Goal: Leave review/rating: Share an evaluation or opinion about a product, service, or content

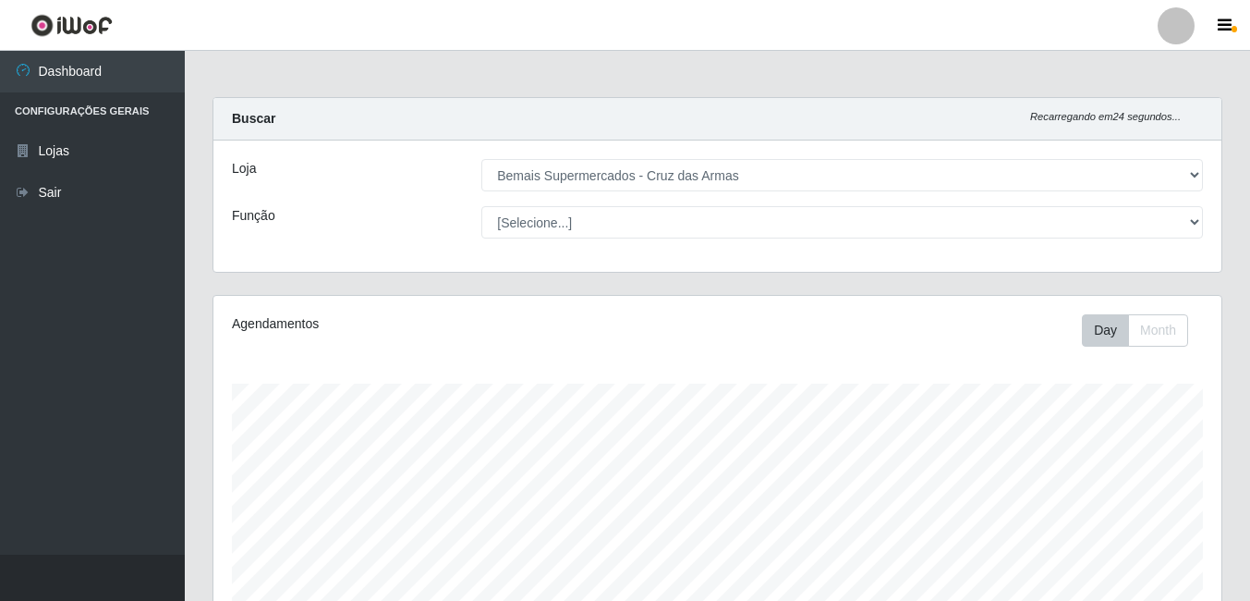
select select "412"
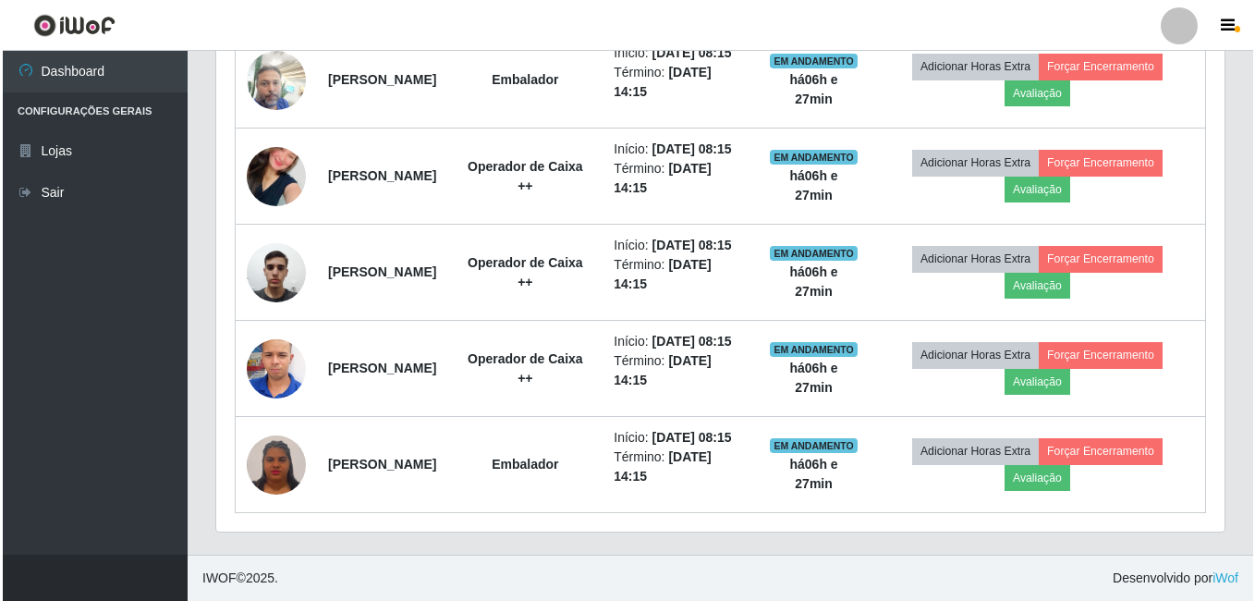
scroll to position [383, 1008]
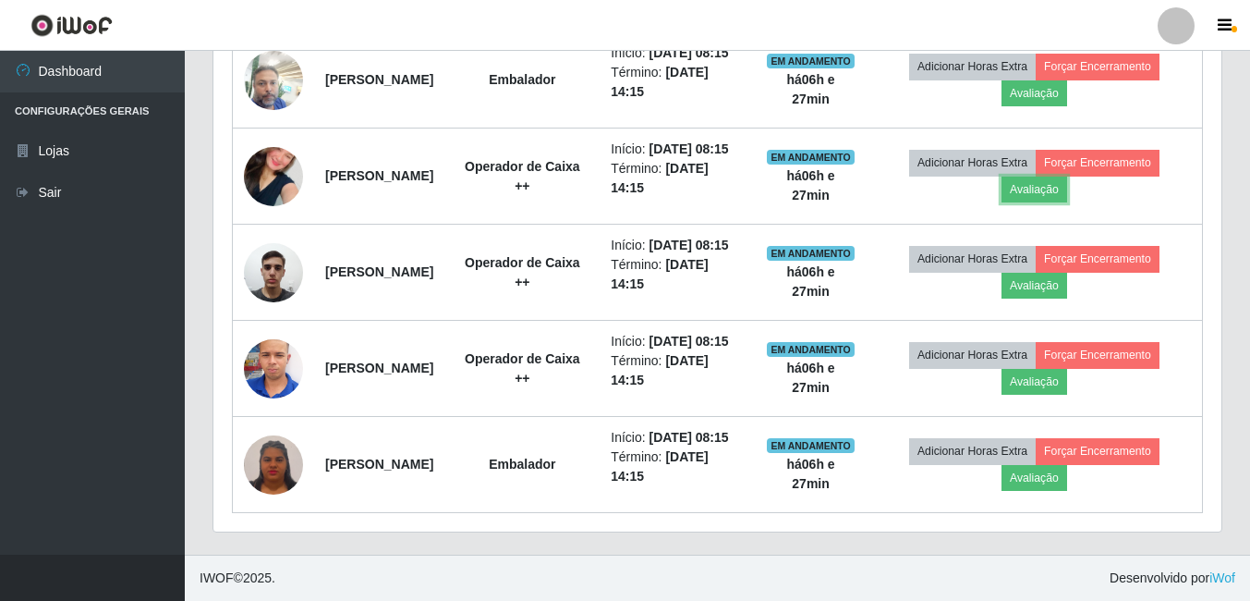
click at [1052, 176] on button "Avaliação" at bounding box center [1035, 189] width 66 height 26
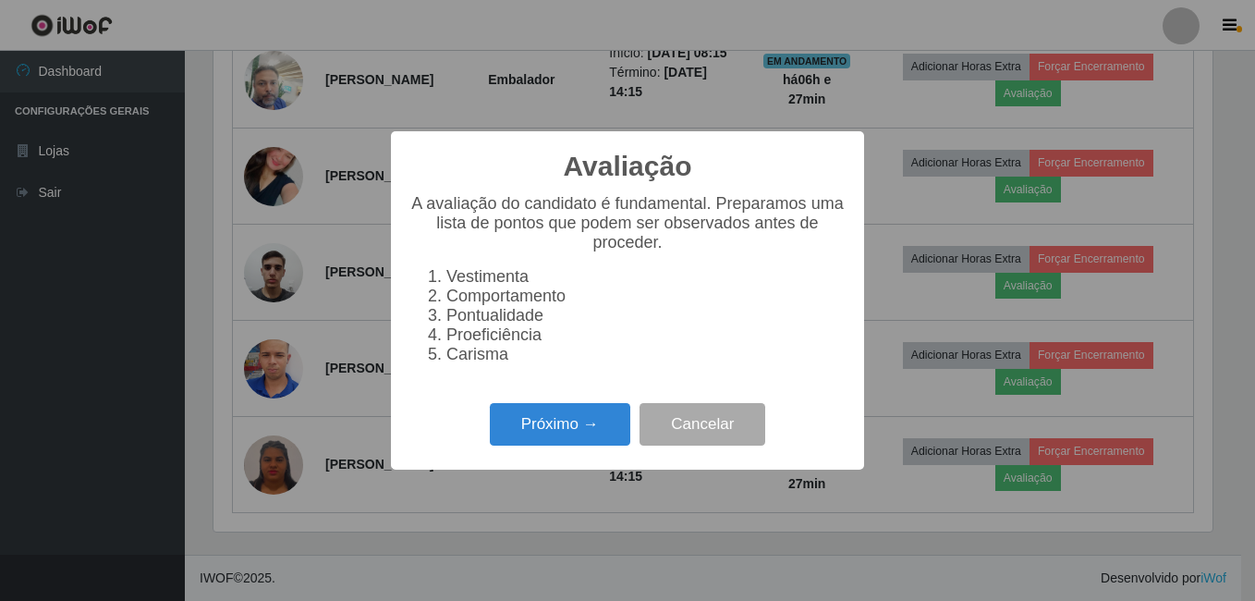
scroll to position [383, 999]
click at [599, 444] on button "Próximo →" at bounding box center [560, 424] width 140 height 43
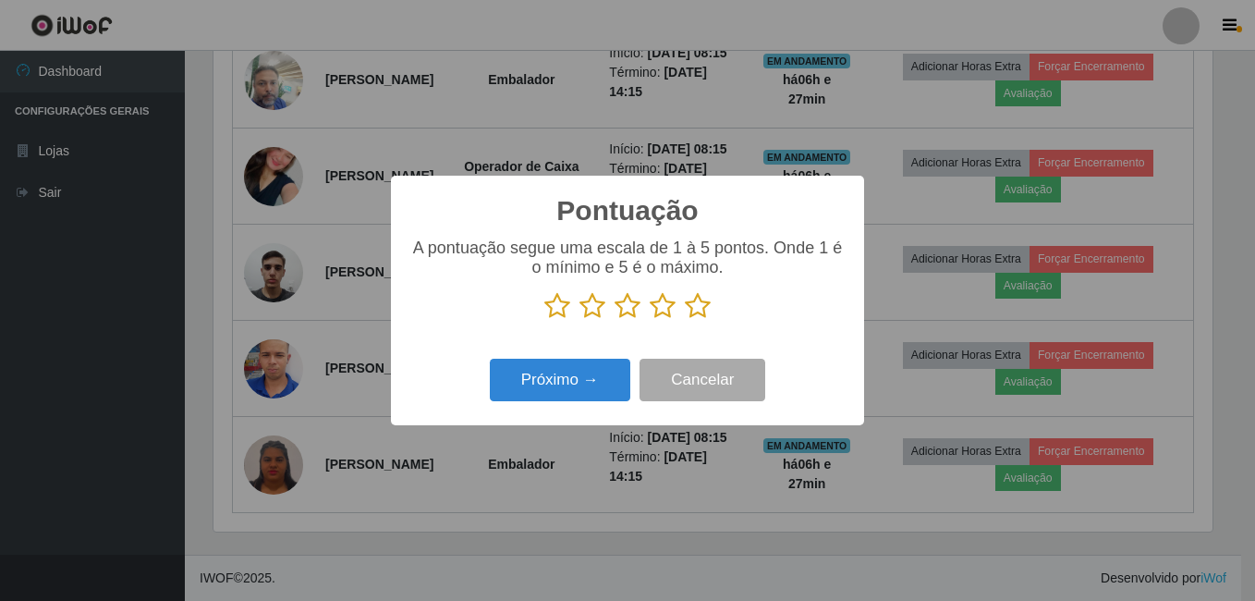
click at [701, 306] on icon at bounding box center [698, 306] width 26 height 28
click at [685, 320] on input "radio" at bounding box center [685, 320] width 0 height 0
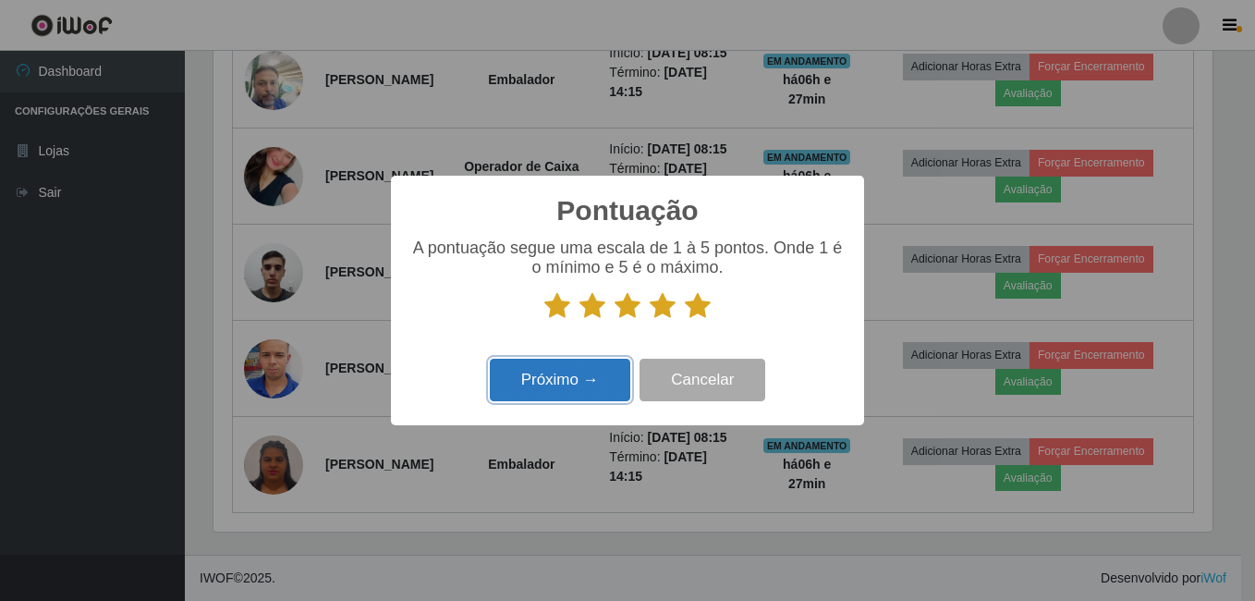
click at [554, 375] on button "Próximo →" at bounding box center [560, 380] width 140 height 43
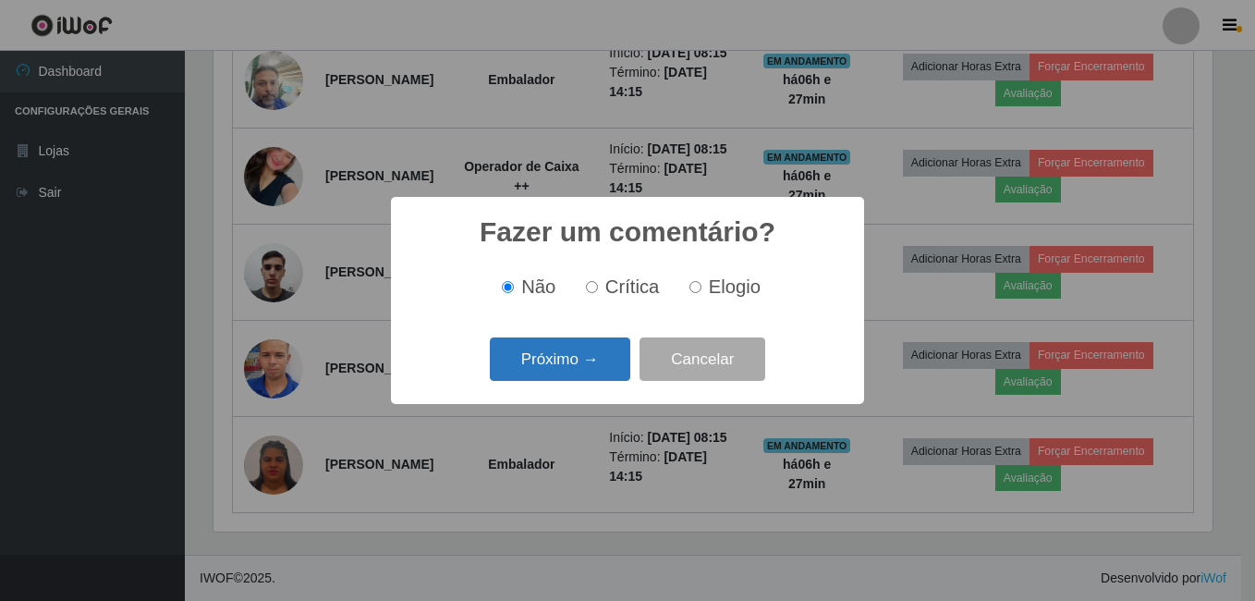
click at [558, 365] on button "Próximo →" at bounding box center [560, 358] width 140 height 43
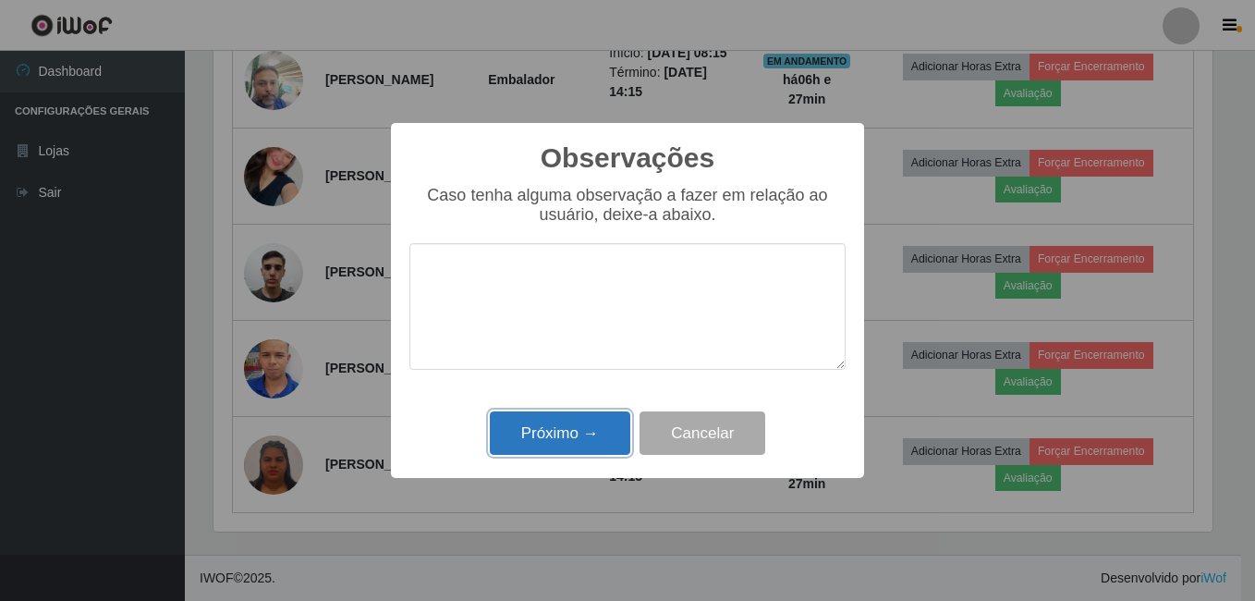
click at [576, 445] on button "Próximo →" at bounding box center [560, 432] width 140 height 43
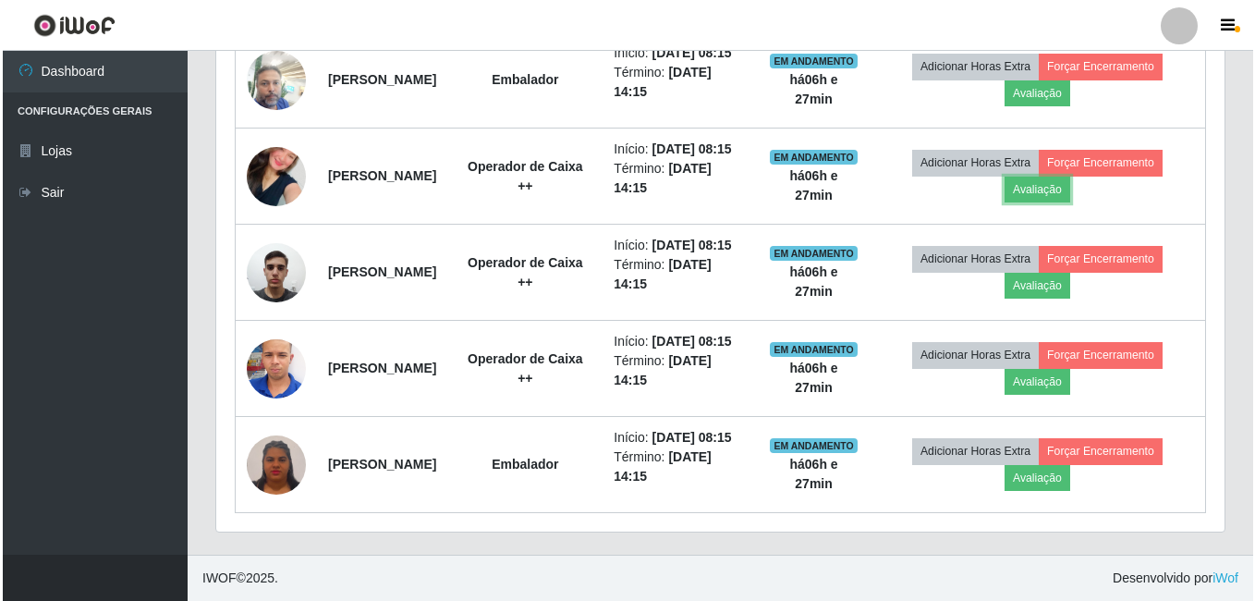
scroll to position [383, 1008]
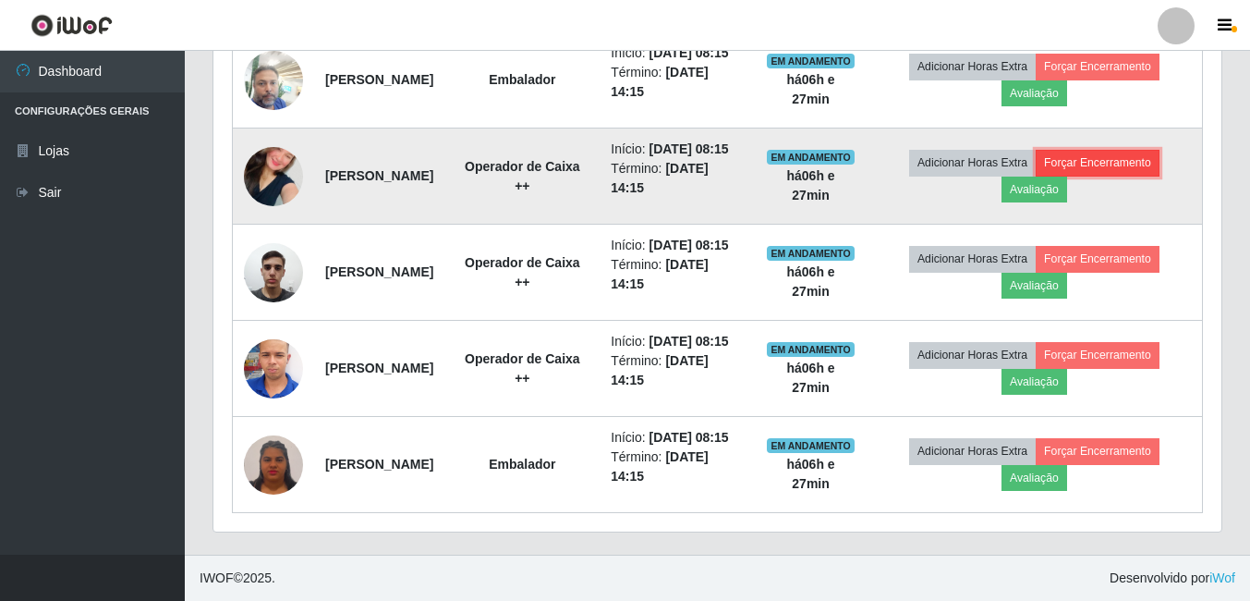
click at [1130, 150] on button "Forçar Encerramento" at bounding box center [1098, 163] width 124 height 26
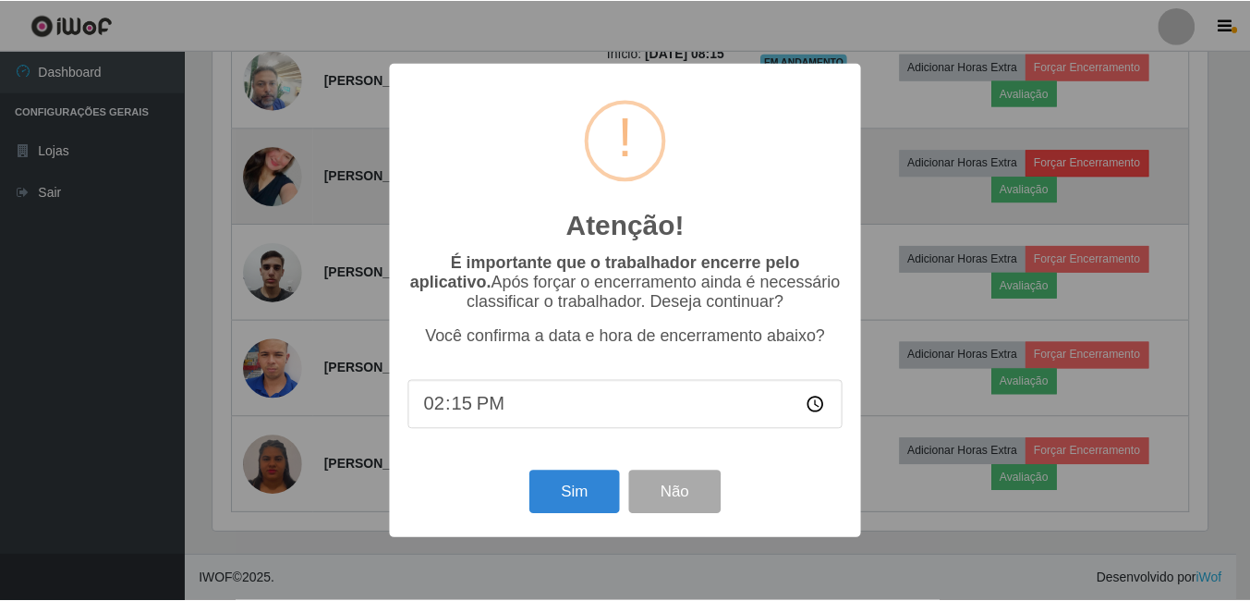
scroll to position [383, 999]
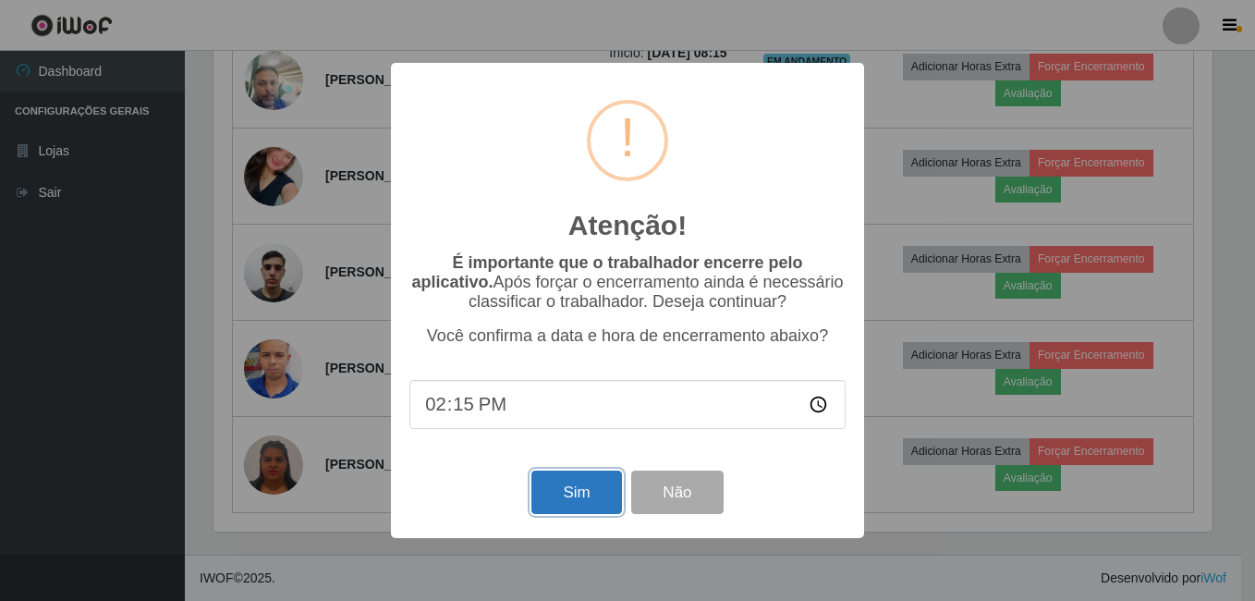
click at [590, 492] on button "Sim" at bounding box center [576, 491] width 90 height 43
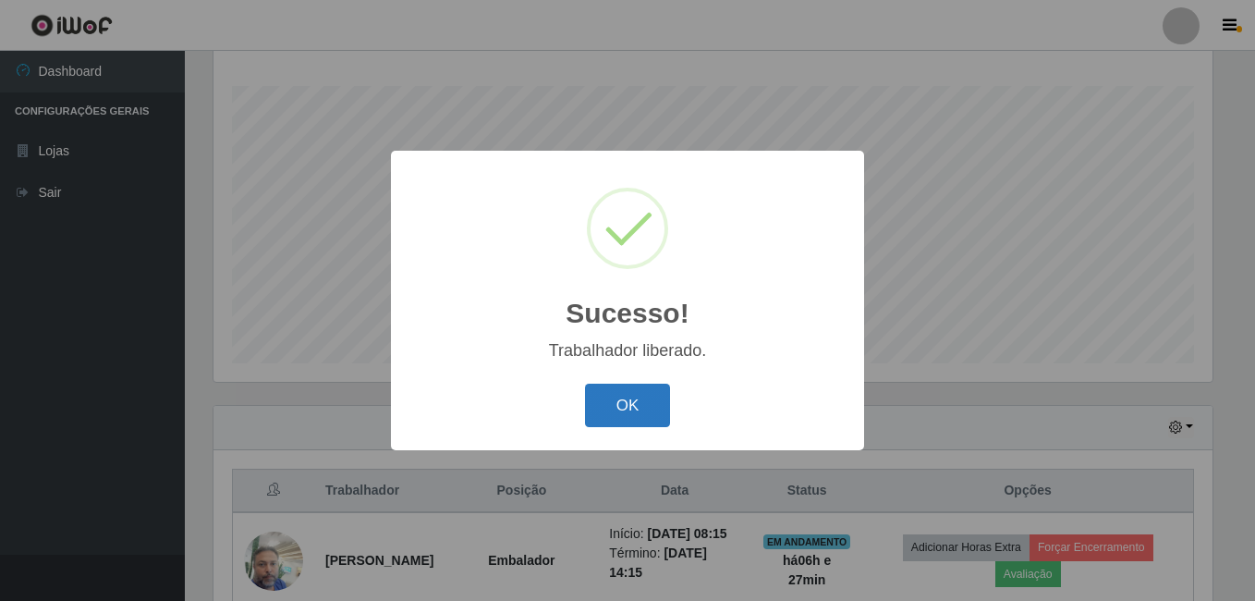
click at [617, 417] on button "OK" at bounding box center [628, 404] width 86 height 43
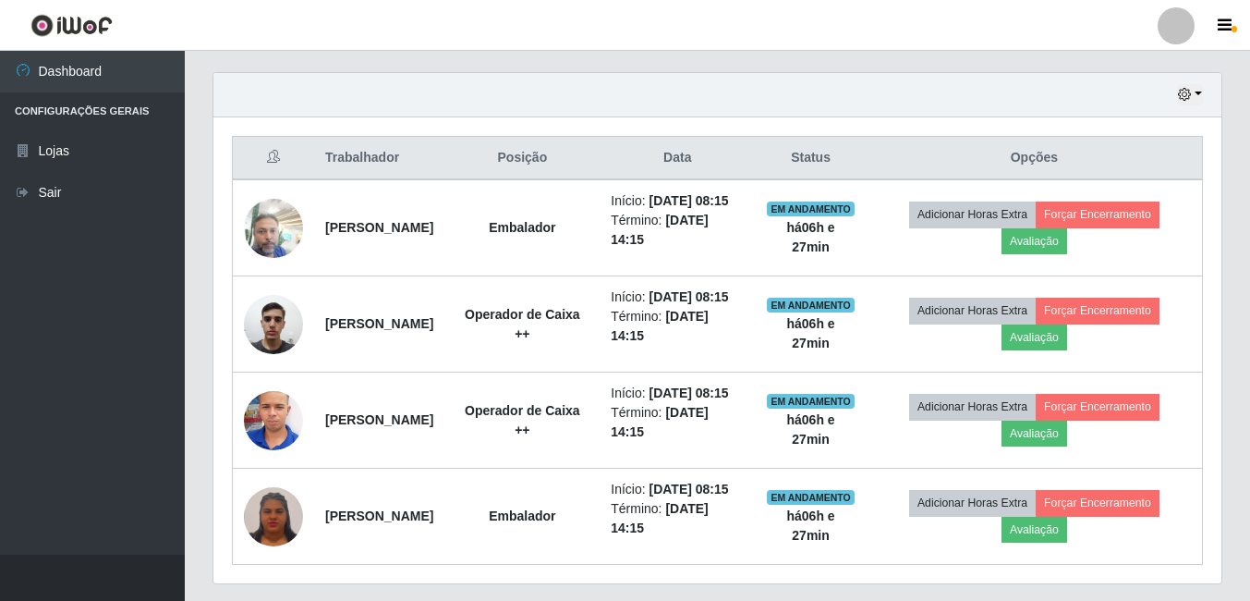
scroll to position [760, 0]
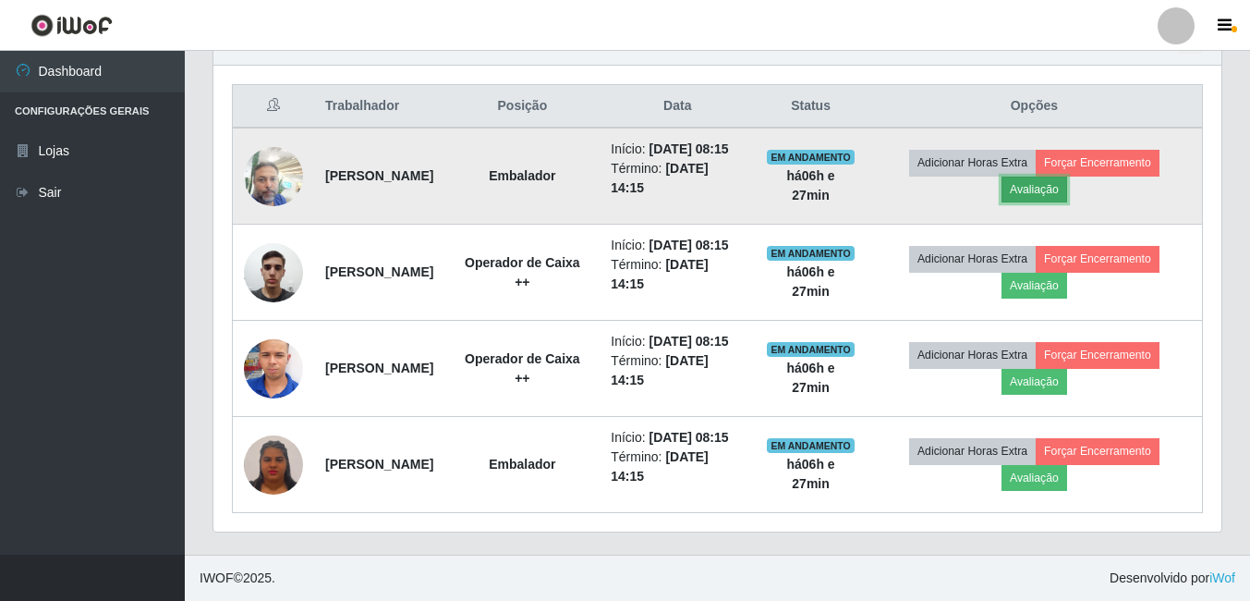
click at [1067, 176] on button "Avaliação" at bounding box center [1035, 189] width 66 height 26
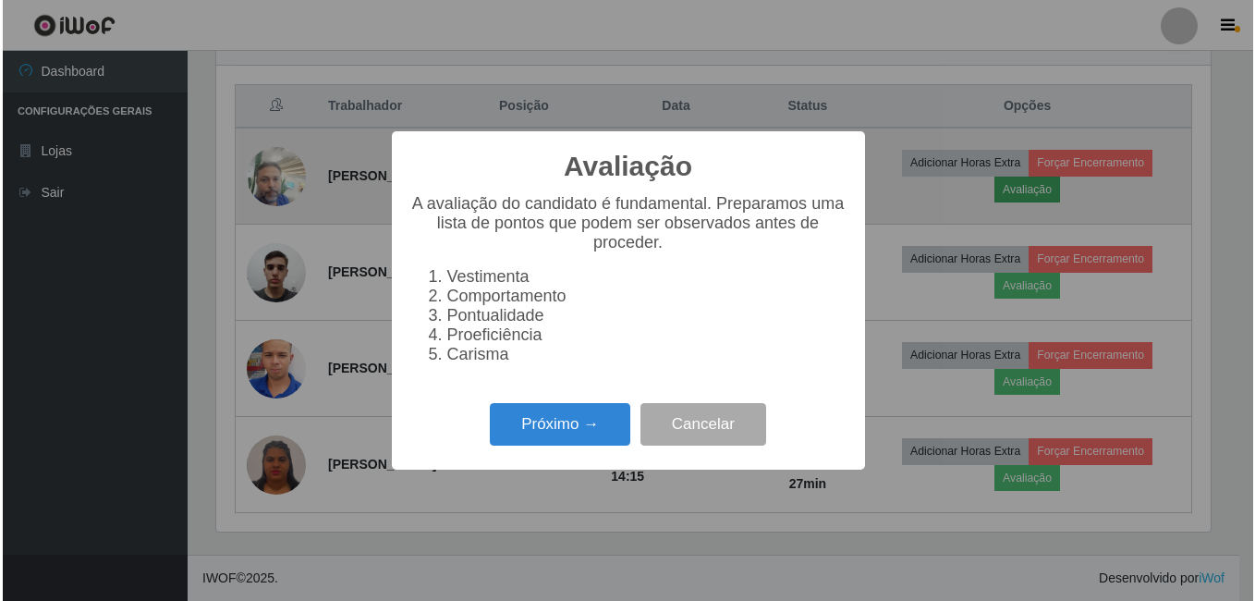
scroll to position [383, 999]
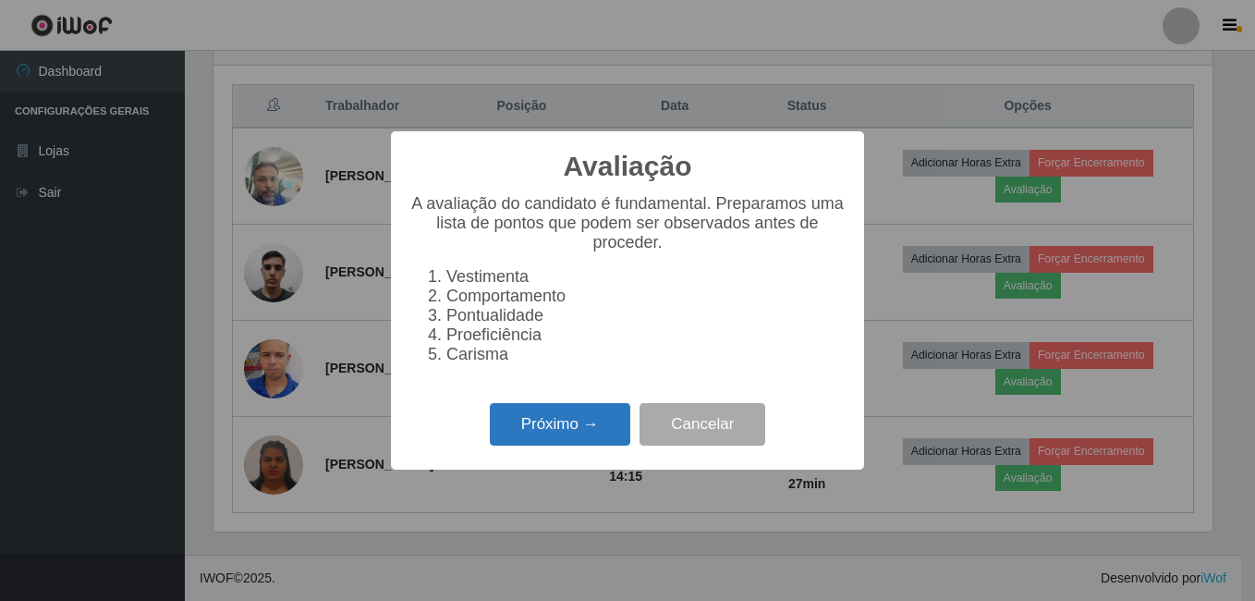
click at [581, 444] on button "Próximo →" at bounding box center [560, 424] width 140 height 43
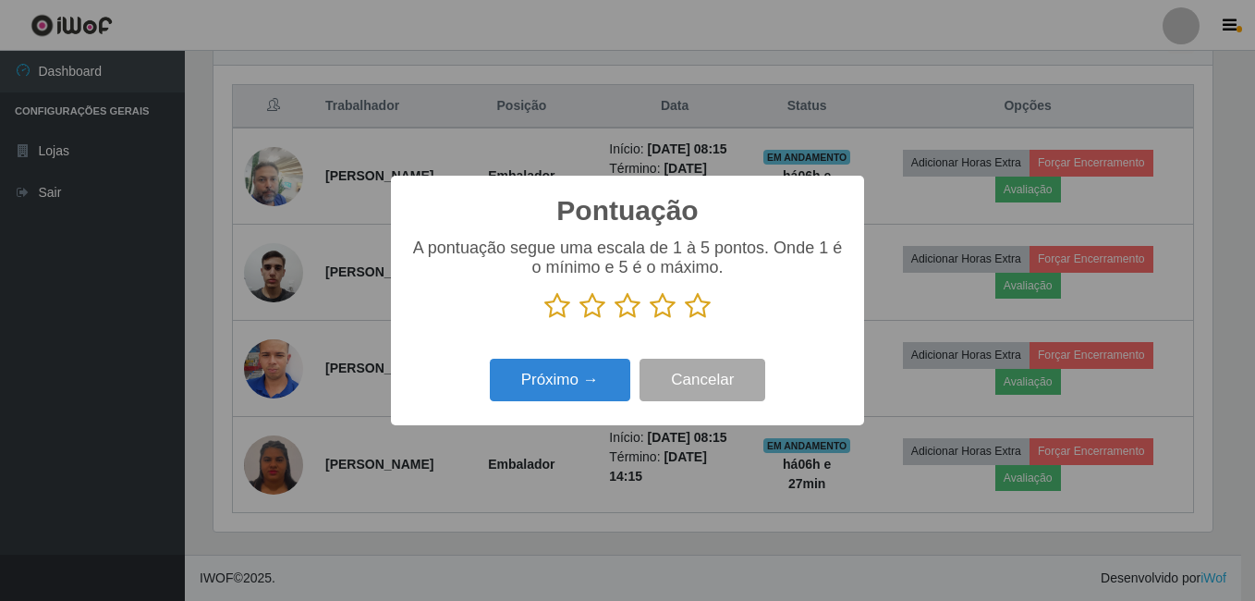
scroll to position [923598, 922983]
click at [701, 305] on icon at bounding box center [698, 306] width 26 height 28
click at [685, 320] on input "radio" at bounding box center [685, 320] width 0 height 0
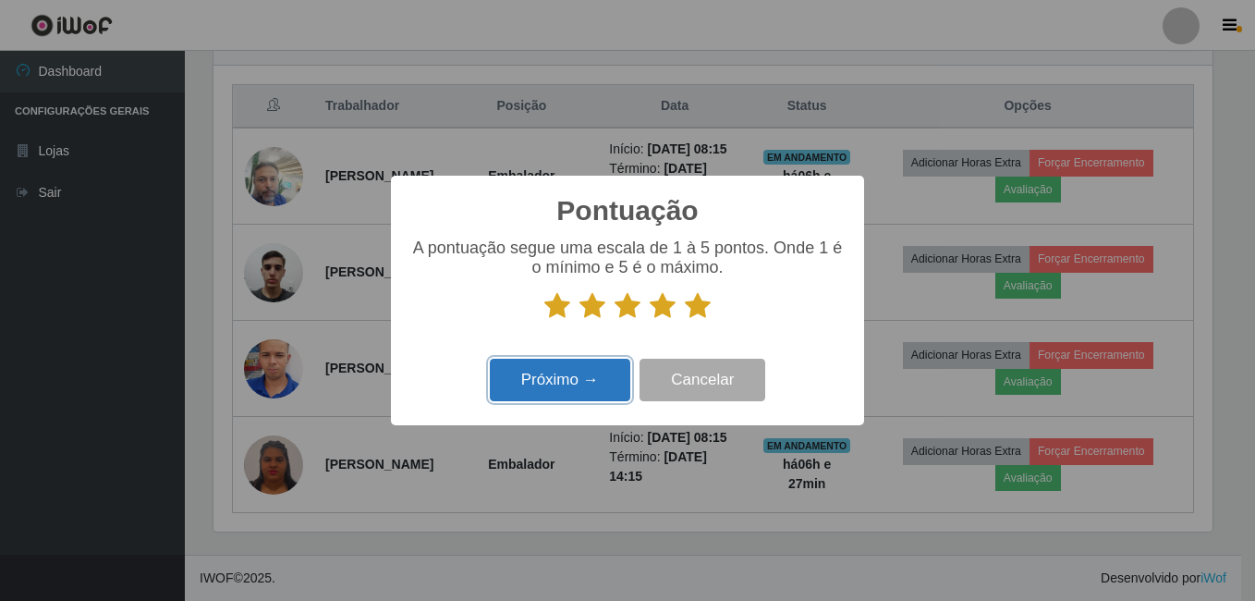
click at [597, 382] on button "Próximo →" at bounding box center [560, 380] width 140 height 43
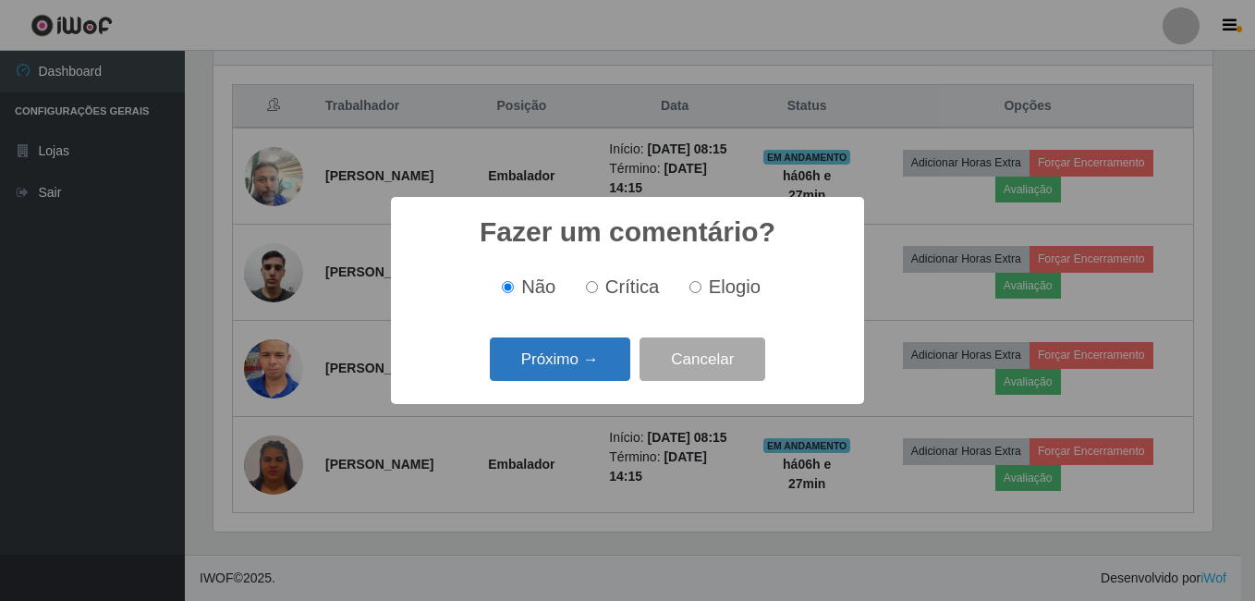
click at [588, 359] on button "Próximo →" at bounding box center [560, 358] width 140 height 43
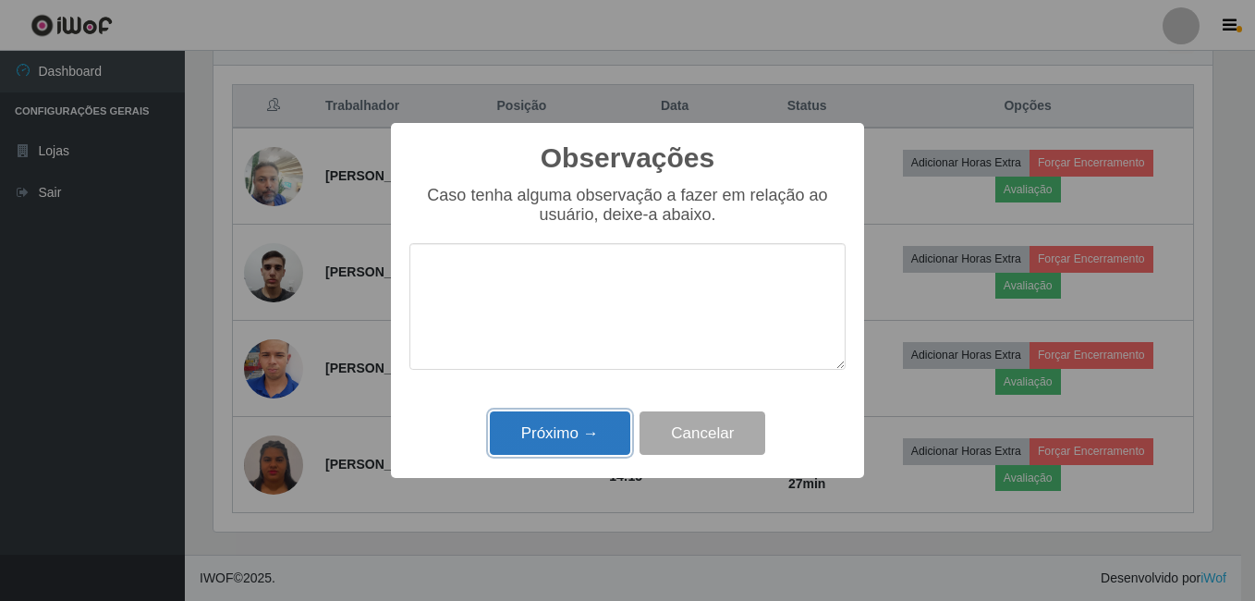
click at [566, 432] on button "Próximo →" at bounding box center [560, 432] width 140 height 43
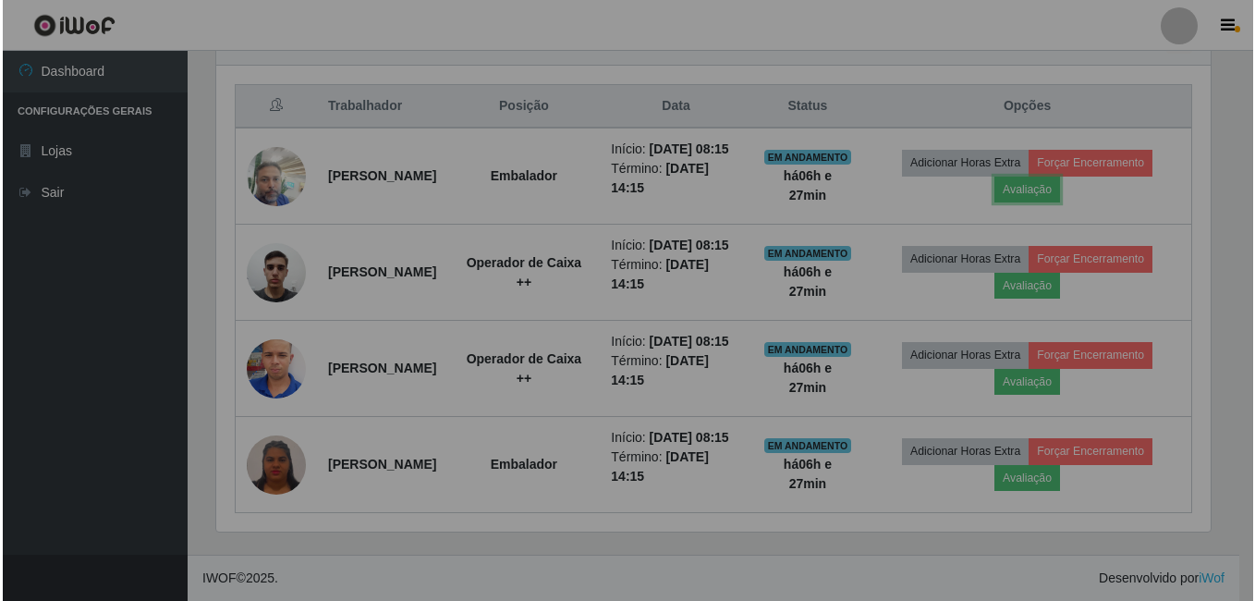
scroll to position [383, 1008]
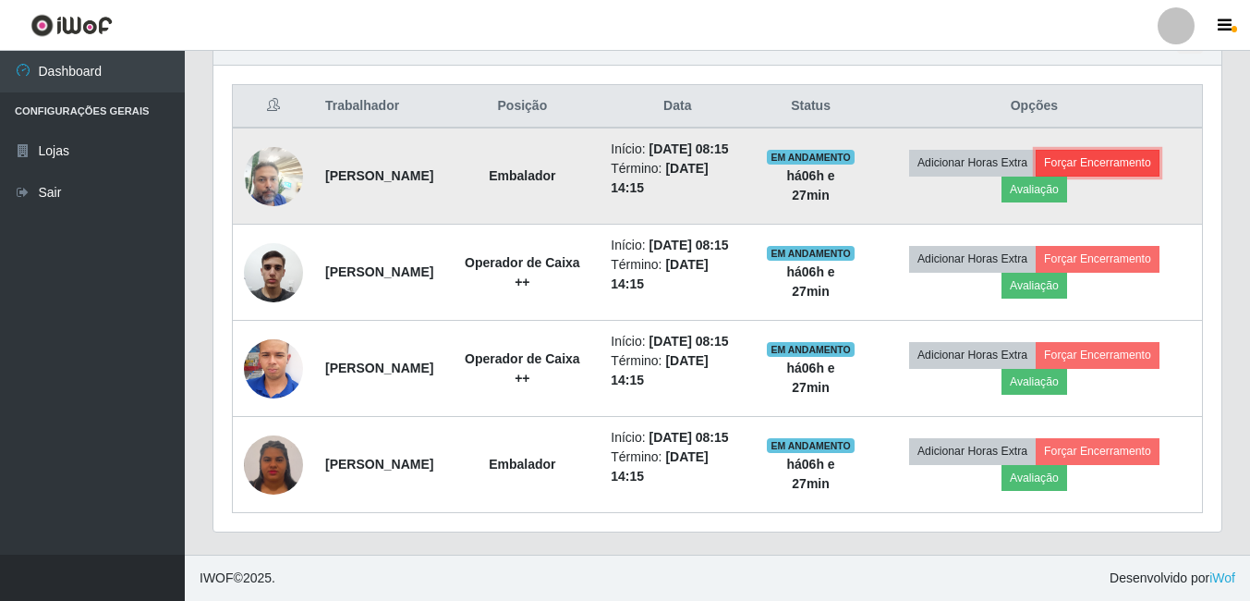
click at [1119, 150] on button "Forçar Encerramento" at bounding box center [1098, 163] width 124 height 26
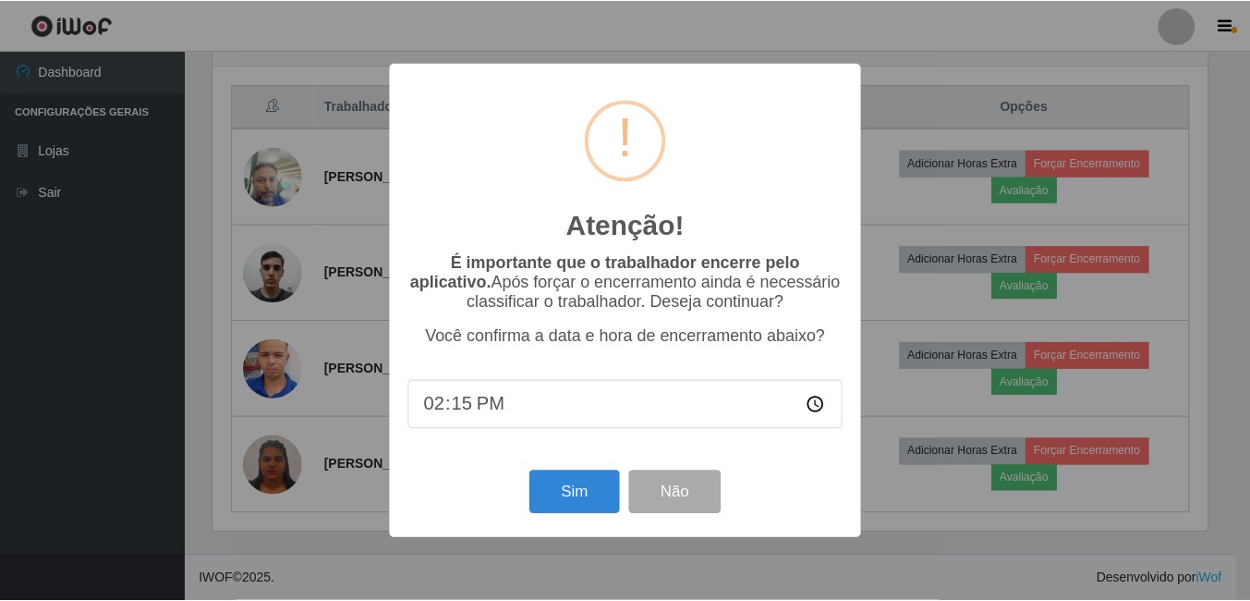
scroll to position [383, 999]
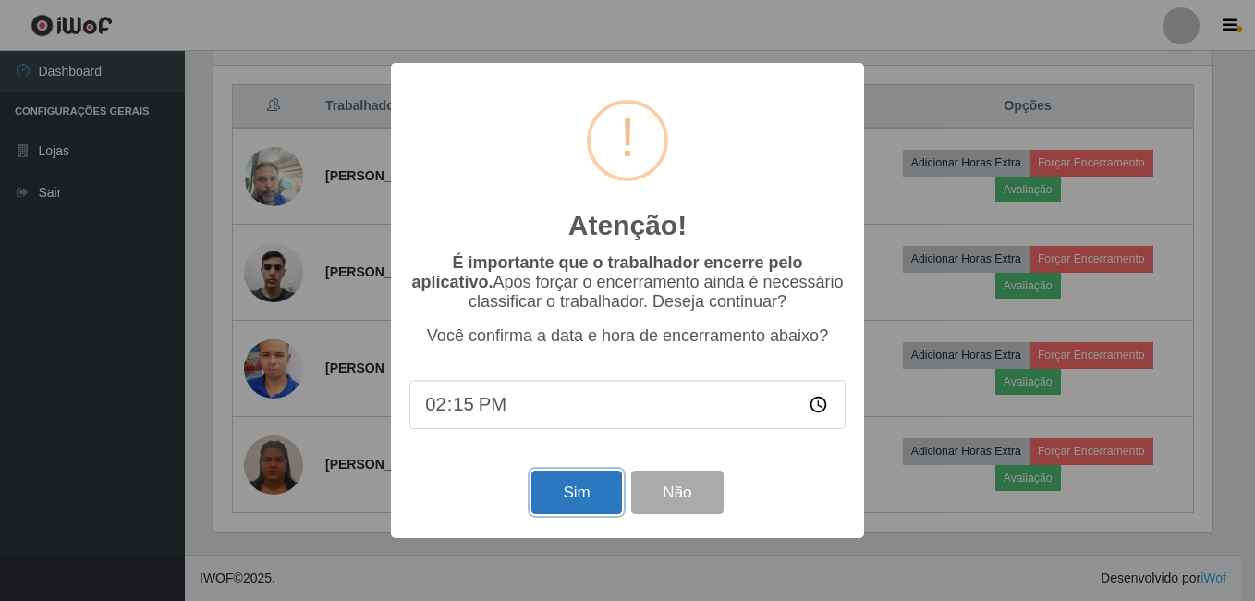
click at [591, 495] on button "Sim" at bounding box center [576, 491] width 90 height 43
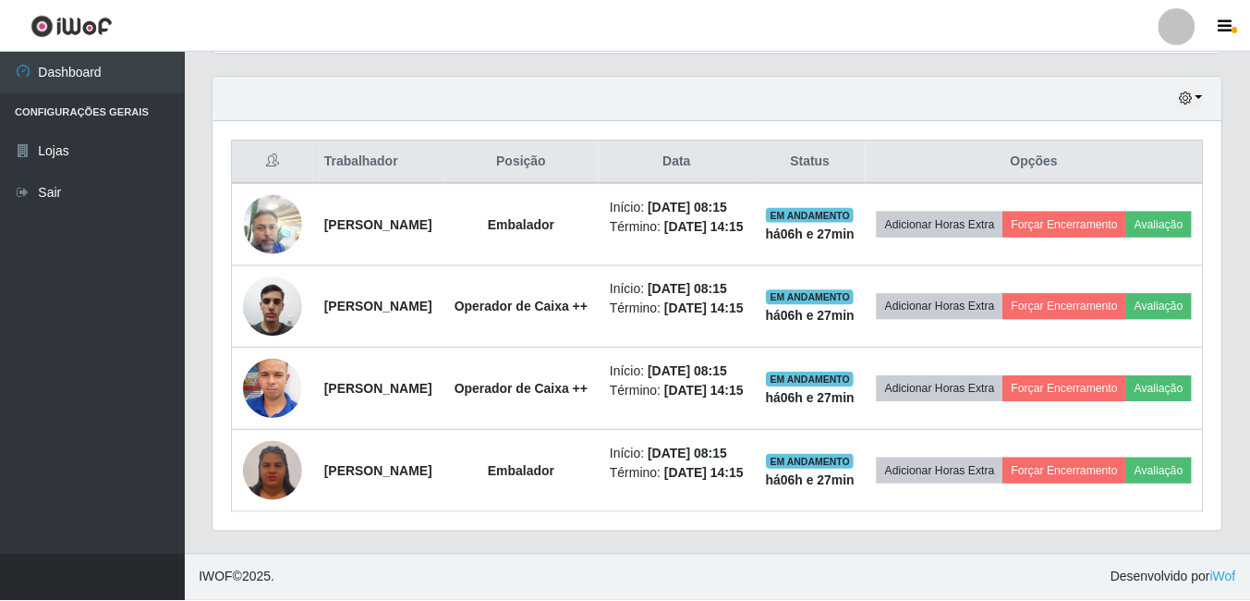
scroll to position [0, 0]
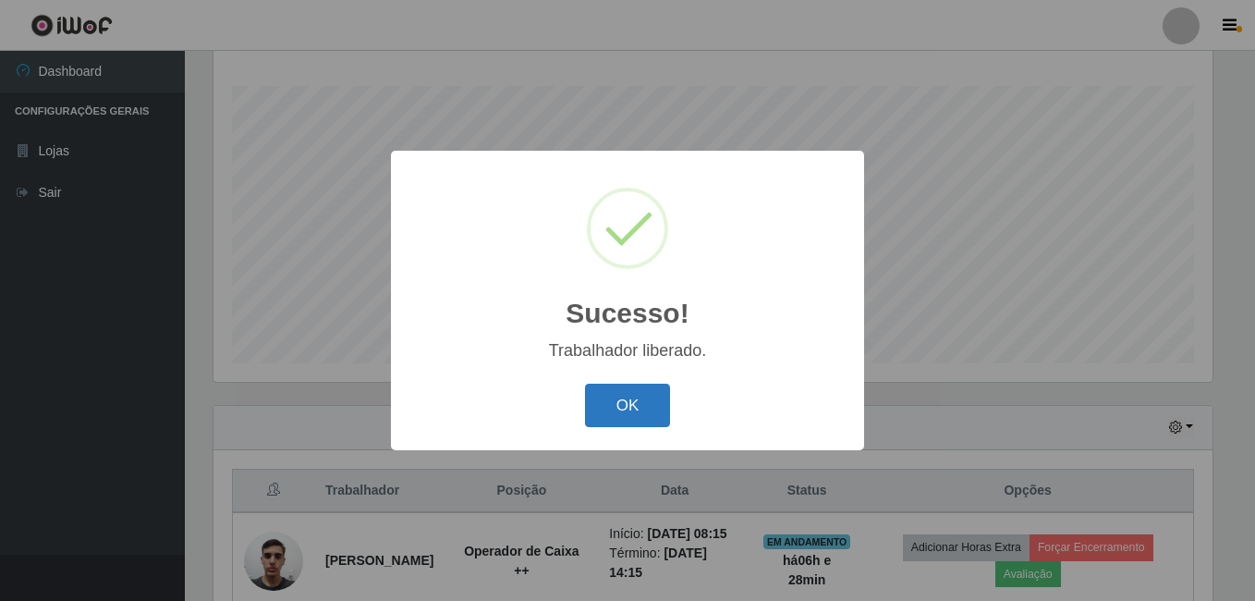
click at [632, 411] on button "OK" at bounding box center [628, 404] width 86 height 43
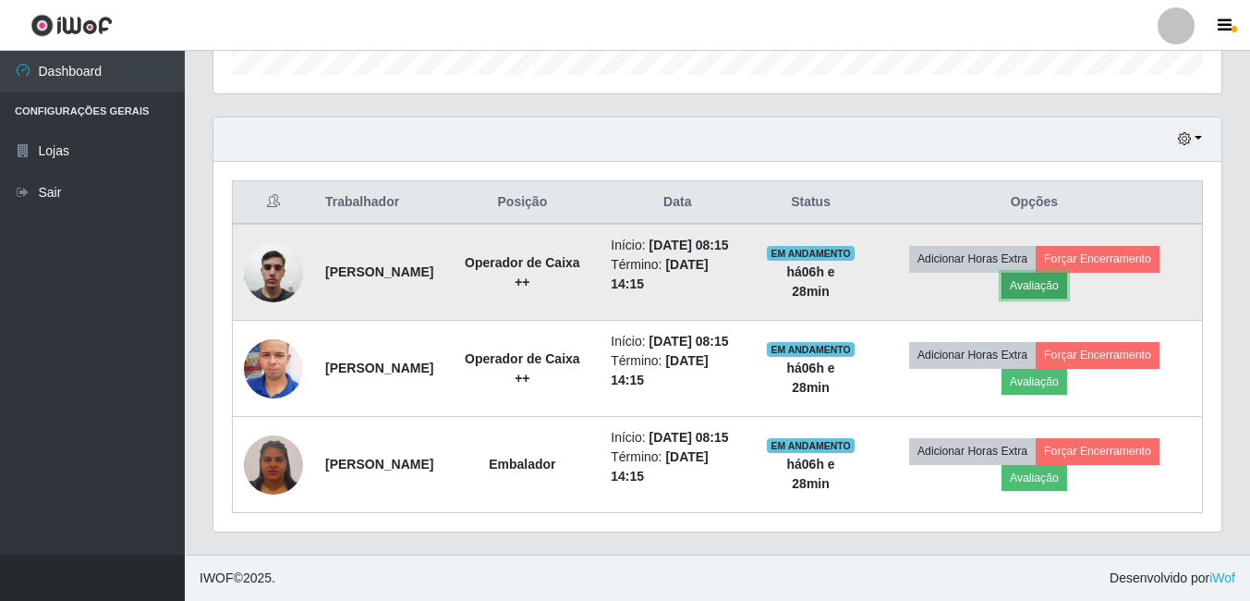
click at [1067, 273] on button "Avaliação" at bounding box center [1035, 286] width 66 height 26
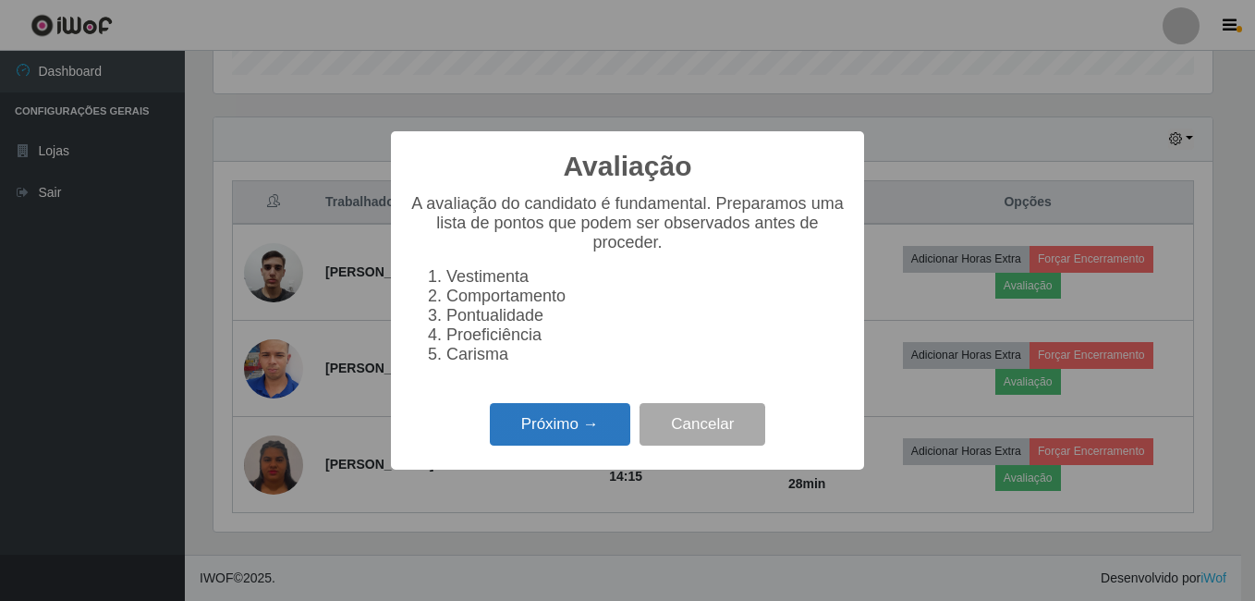
click at [560, 444] on button "Próximo →" at bounding box center [560, 424] width 140 height 43
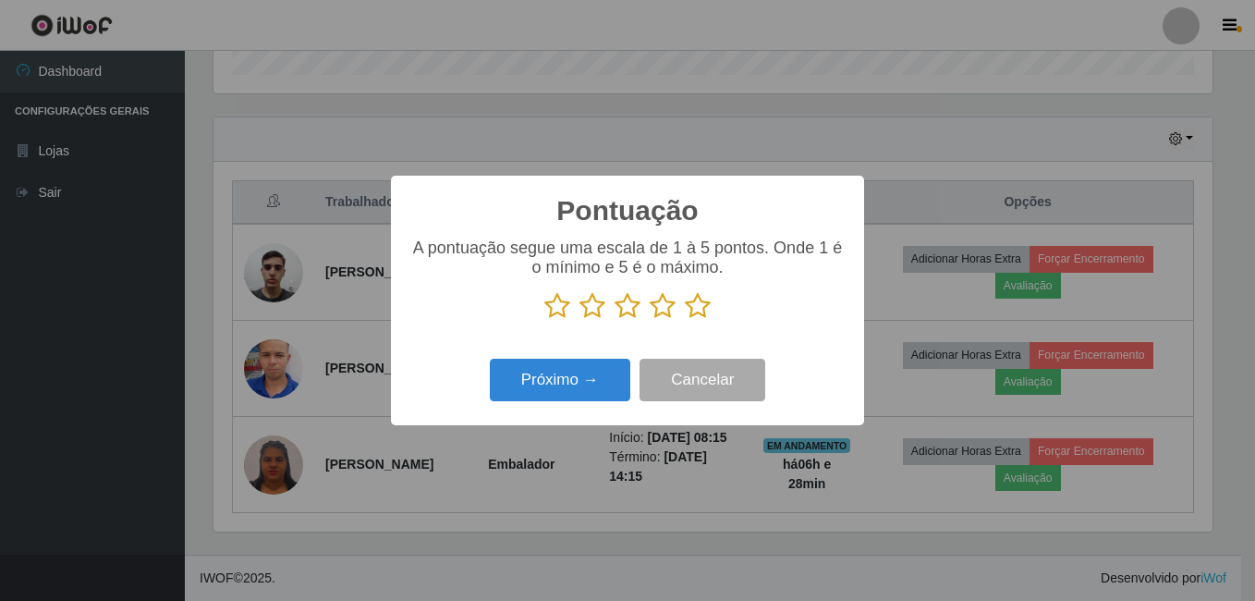
click at [693, 305] on icon at bounding box center [698, 306] width 26 height 28
click at [685, 320] on input "radio" at bounding box center [685, 320] width 0 height 0
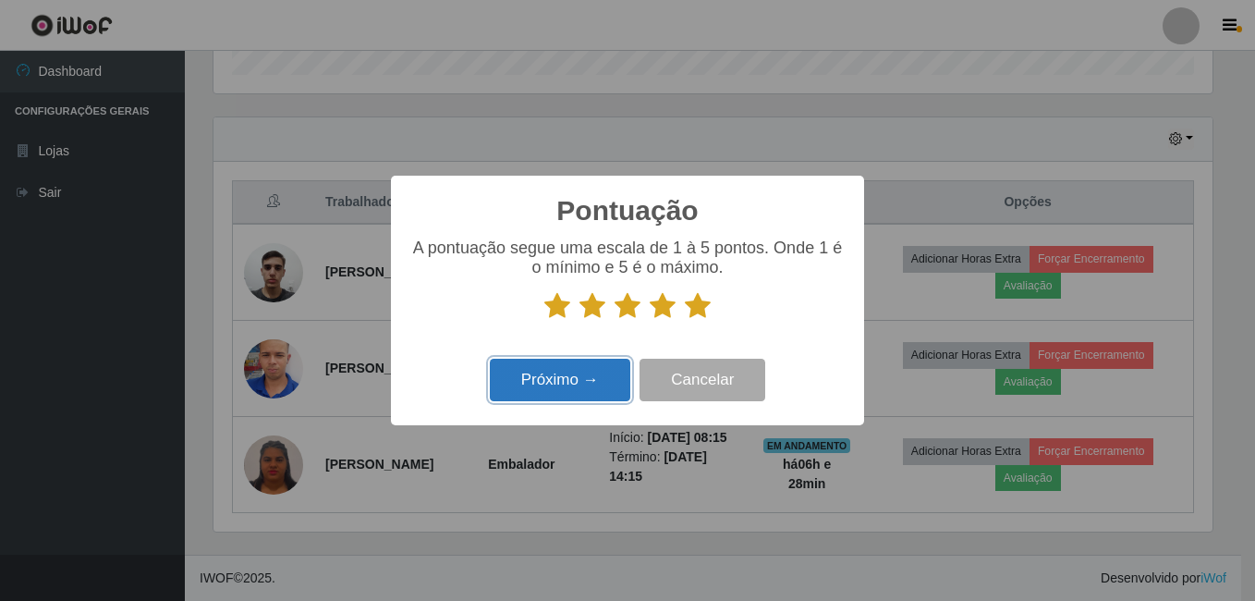
click at [573, 382] on button "Próximo →" at bounding box center [560, 380] width 140 height 43
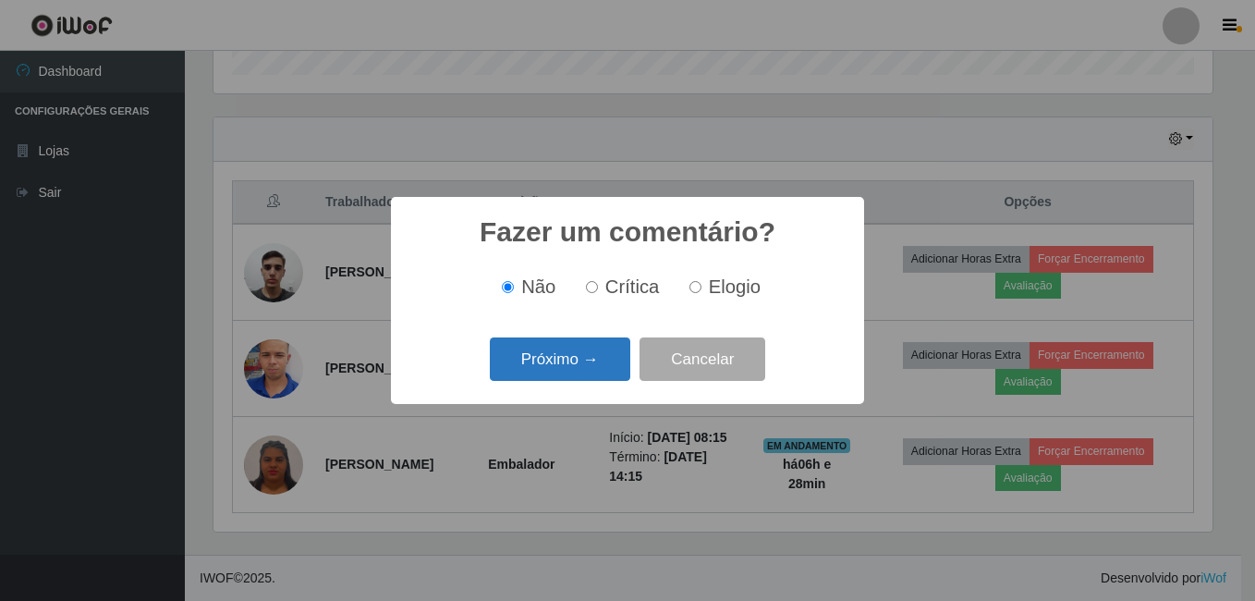
click at [586, 364] on button "Próximo →" at bounding box center [560, 358] width 140 height 43
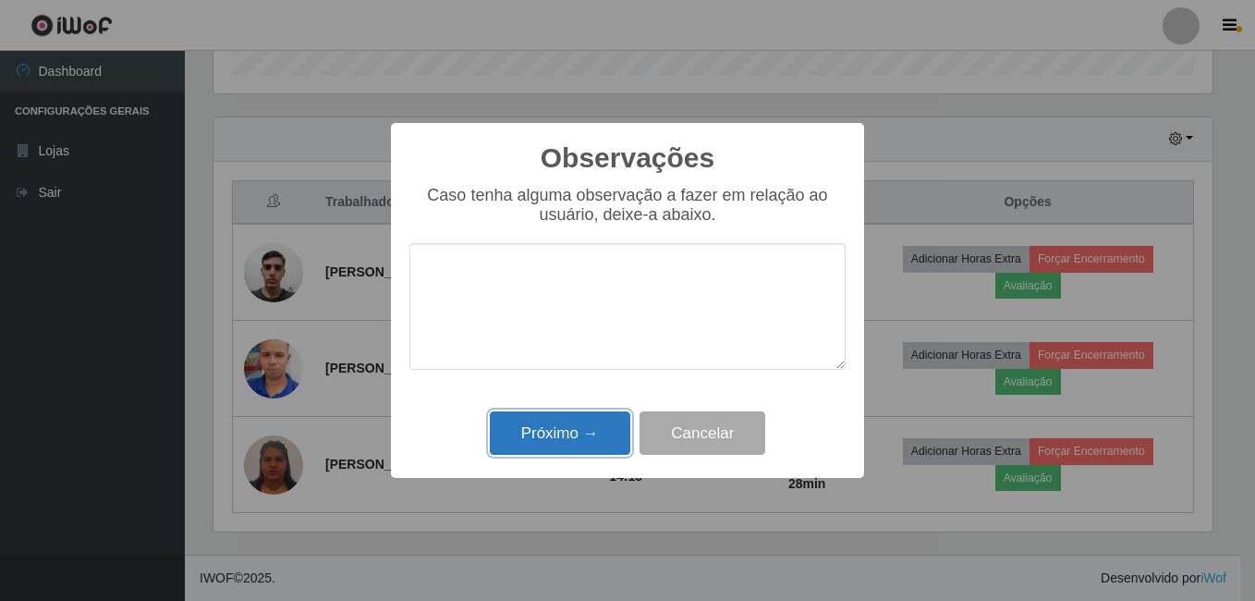
click at [552, 431] on button "Próximo →" at bounding box center [560, 432] width 140 height 43
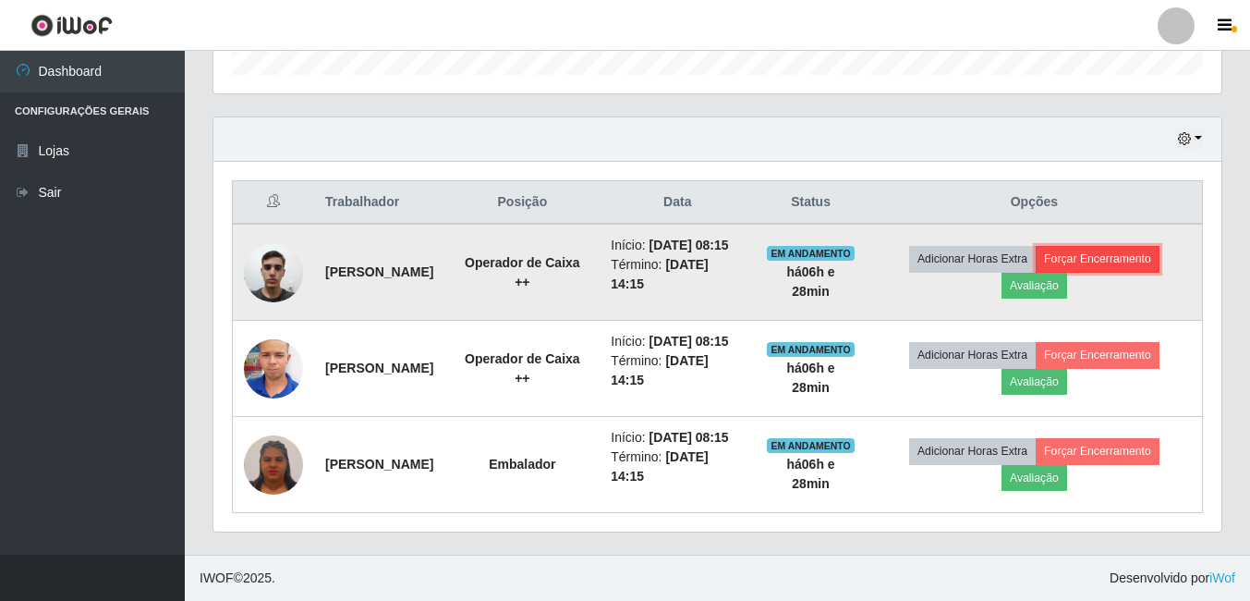
click at [1111, 246] on button "Forçar Encerramento" at bounding box center [1098, 259] width 124 height 26
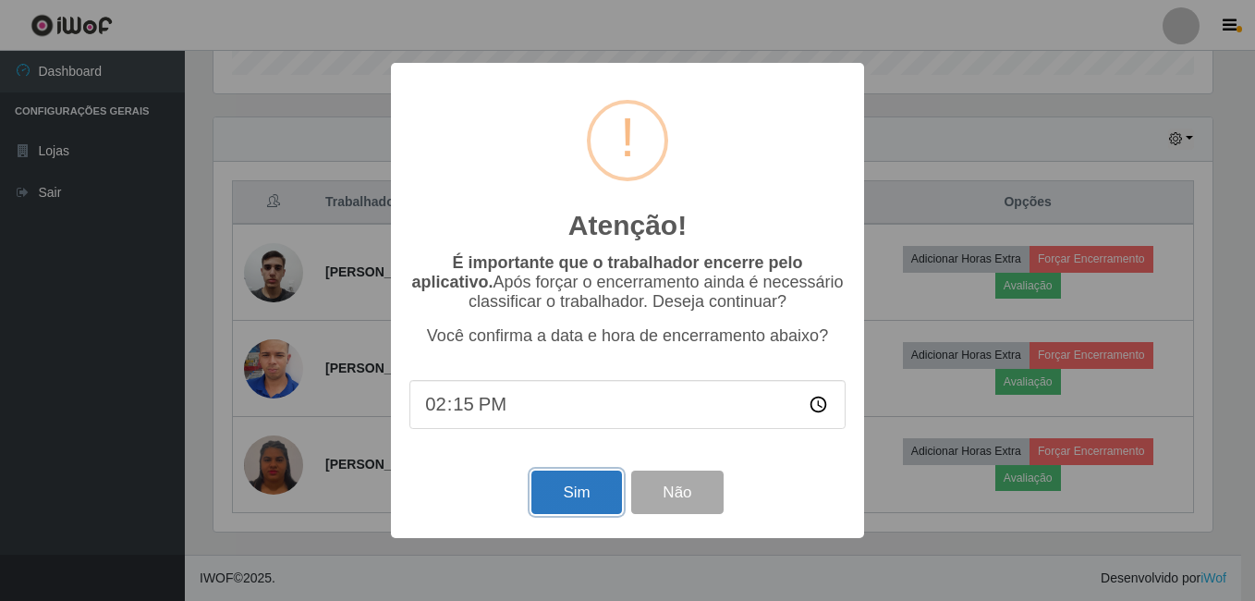
click at [592, 500] on button "Sim" at bounding box center [576, 491] width 90 height 43
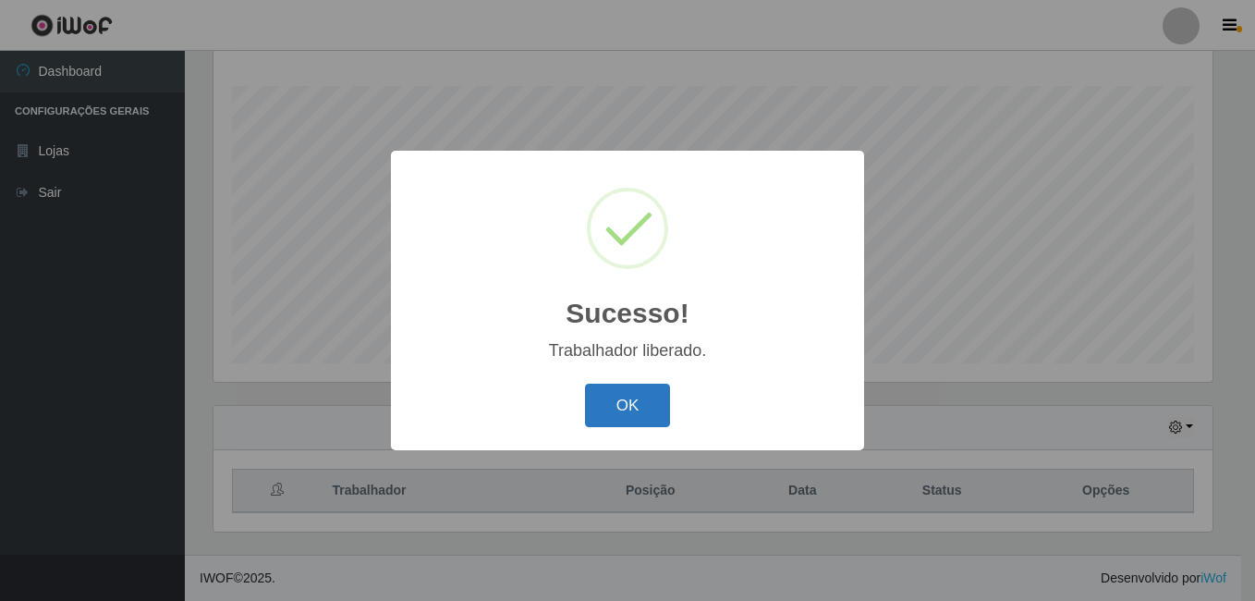
click at [650, 400] on button "OK" at bounding box center [628, 404] width 86 height 43
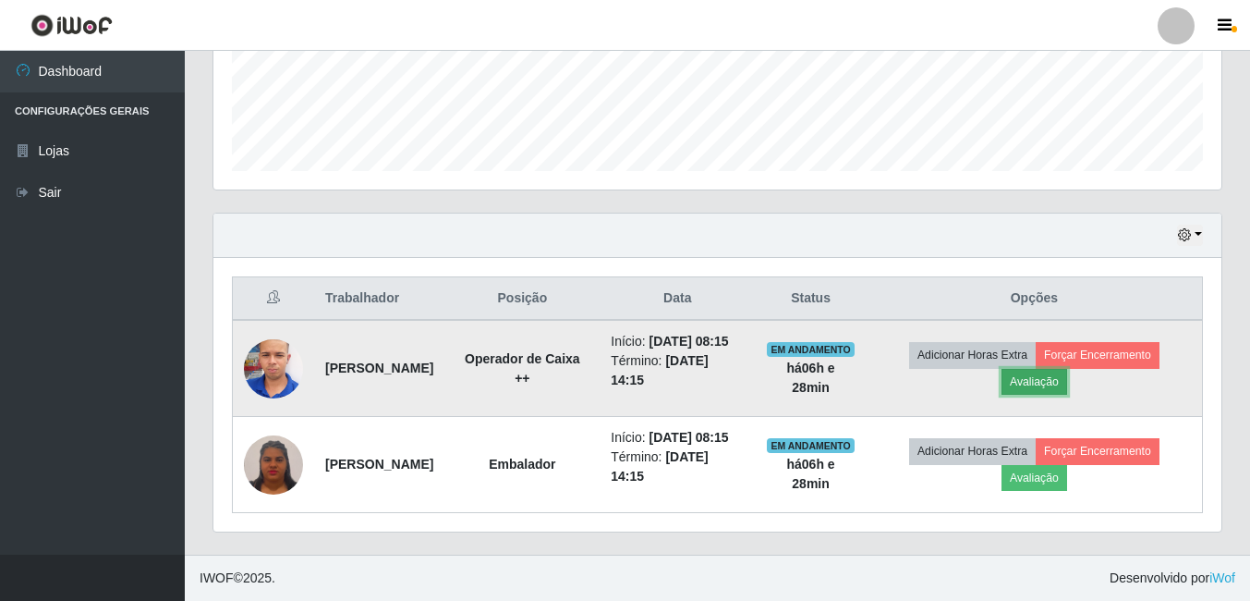
click at [1045, 376] on button "Avaliação" at bounding box center [1035, 382] width 66 height 26
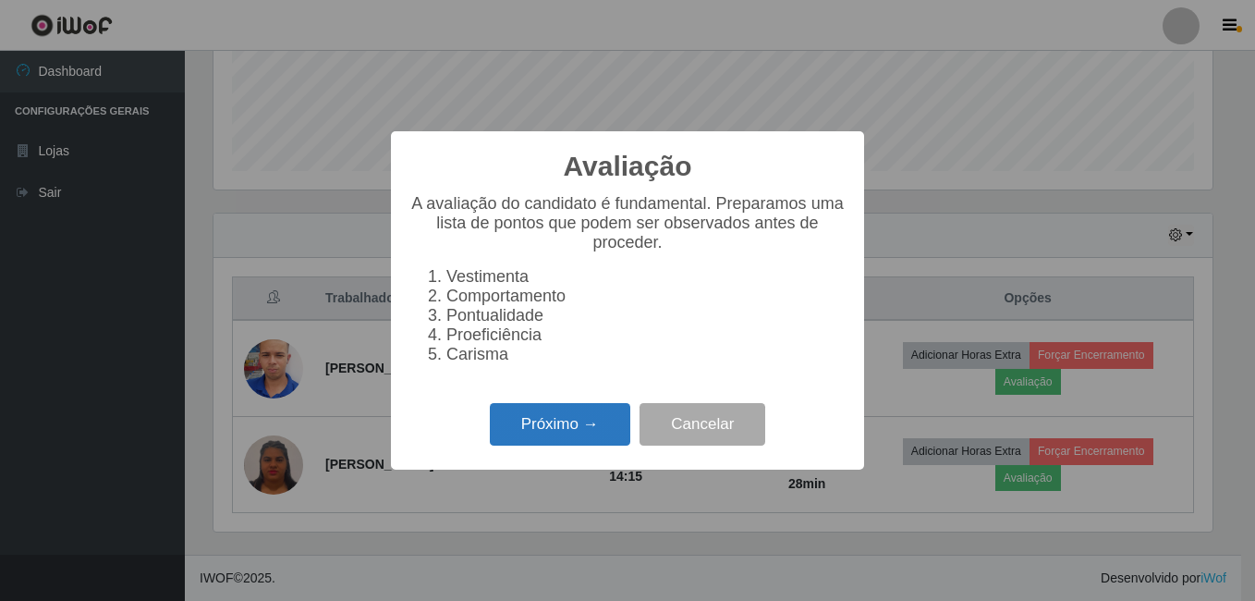
click at [582, 440] on button "Próximo →" at bounding box center [560, 424] width 140 height 43
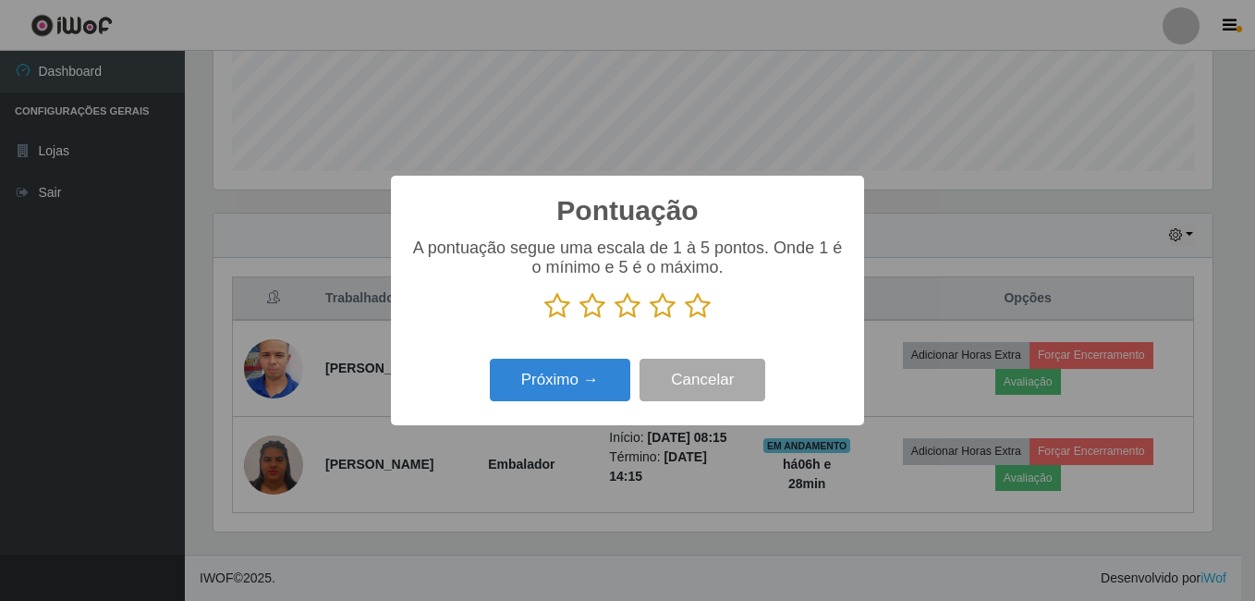
click at [701, 302] on icon at bounding box center [698, 306] width 26 height 28
click at [685, 320] on input "radio" at bounding box center [685, 320] width 0 height 0
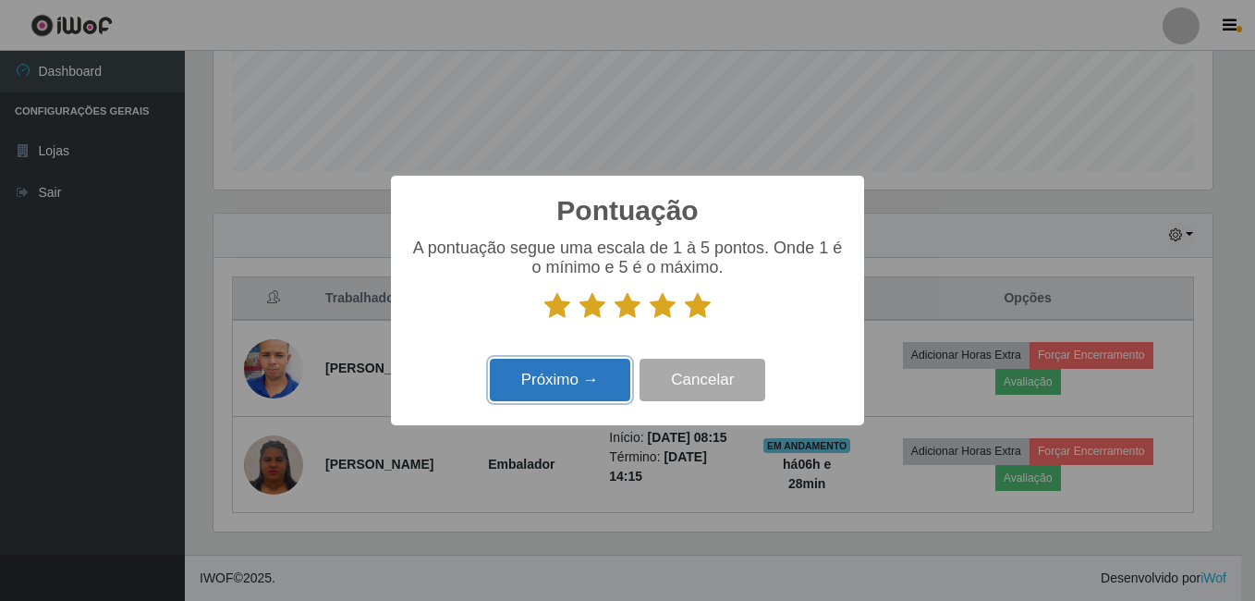
click at [566, 399] on button "Próximo →" at bounding box center [560, 380] width 140 height 43
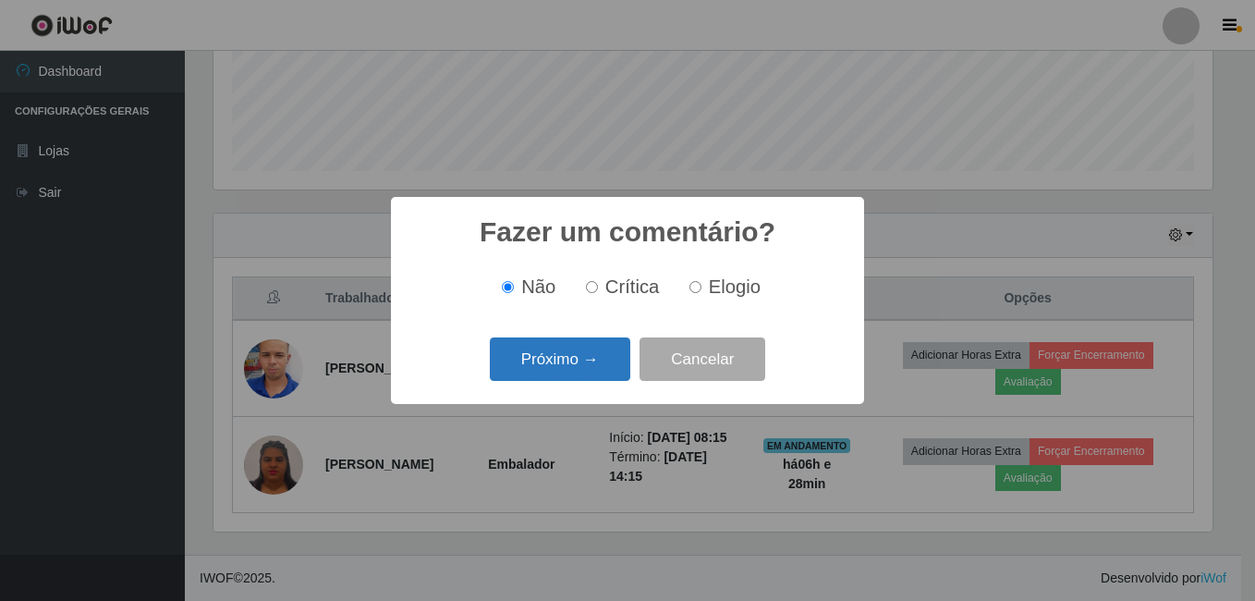
click at [572, 370] on button "Próximo →" at bounding box center [560, 358] width 140 height 43
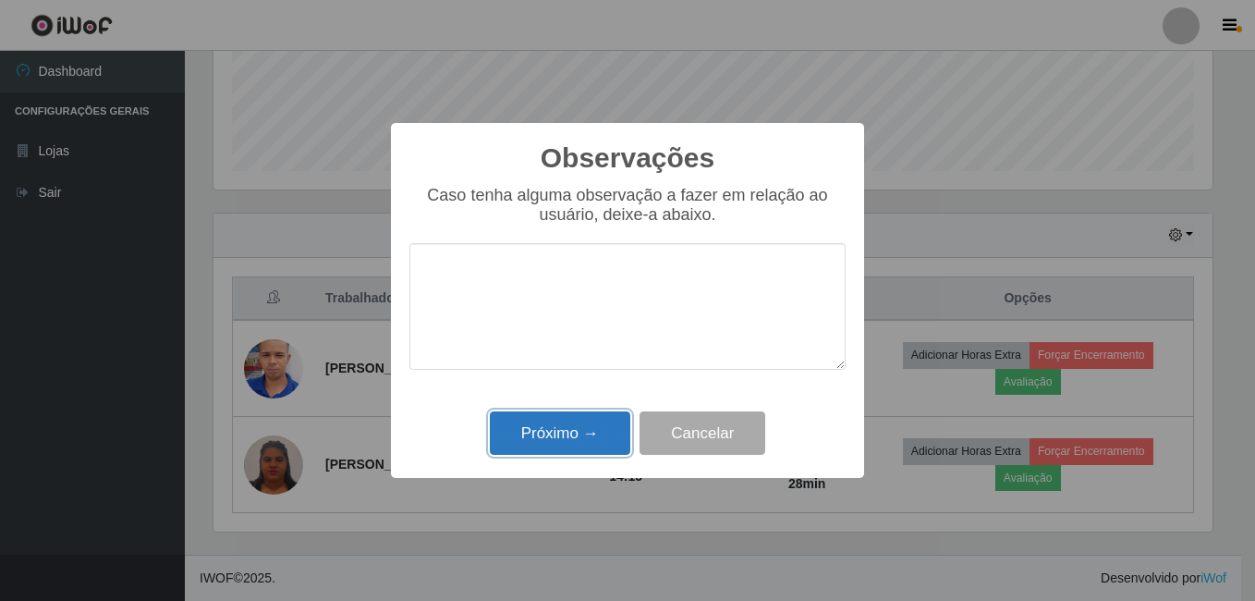
click at [586, 436] on button "Próximo →" at bounding box center [560, 432] width 140 height 43
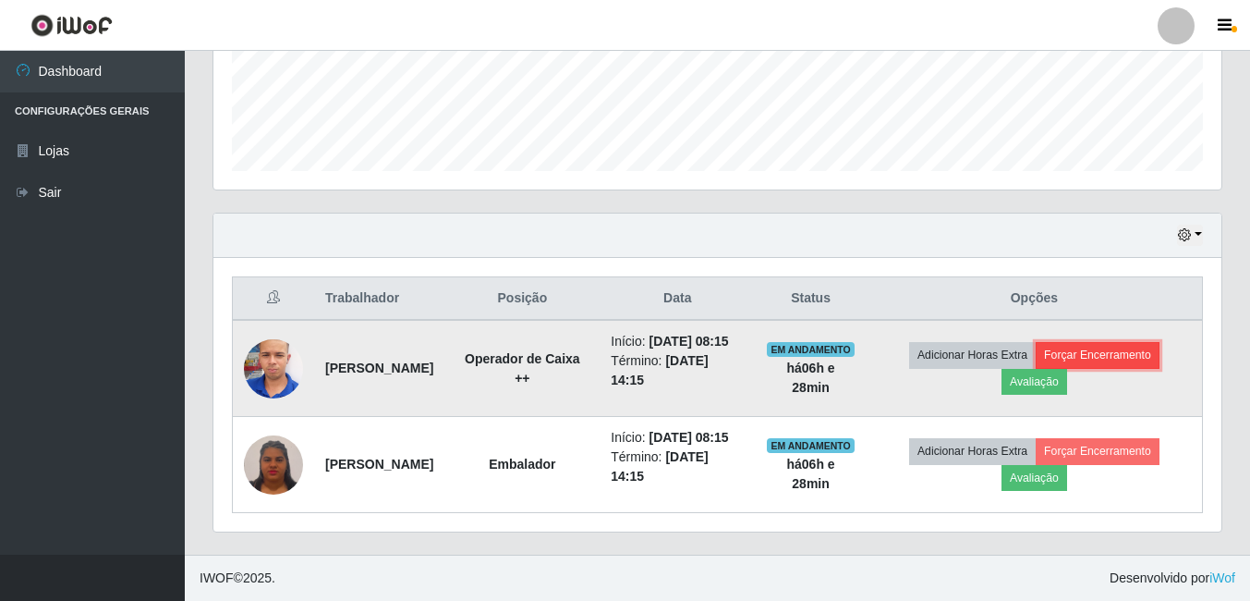
click at [1140, 356] on button "Forçar Encerramento" at bounding box center [1098, 355] width 124 height 26
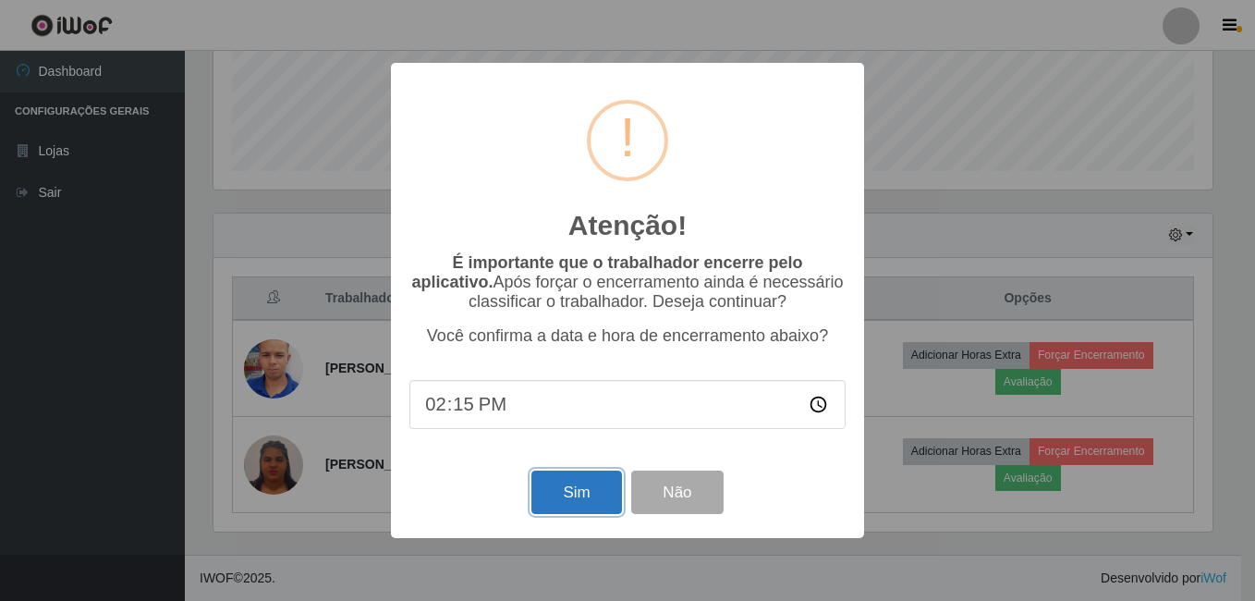
click at [601, 505] on button "Sim" at bounding box center [576, 491] width 90 height 43
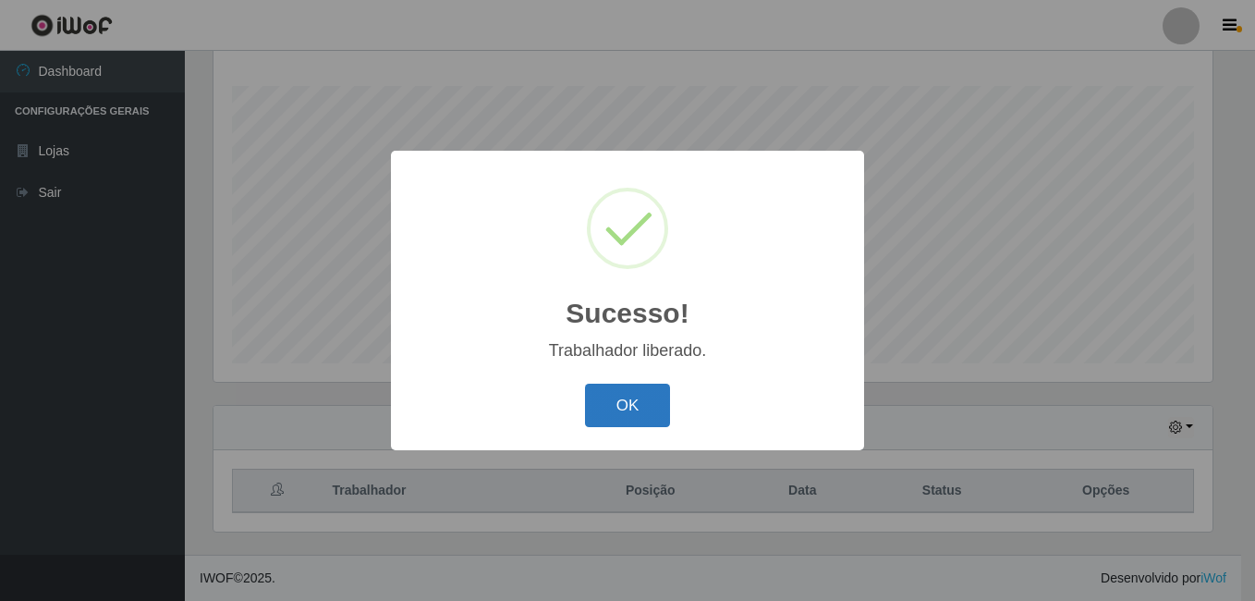
click at [658, 411] on button "OK" at bounding box center [628, 404] width 86 height 43
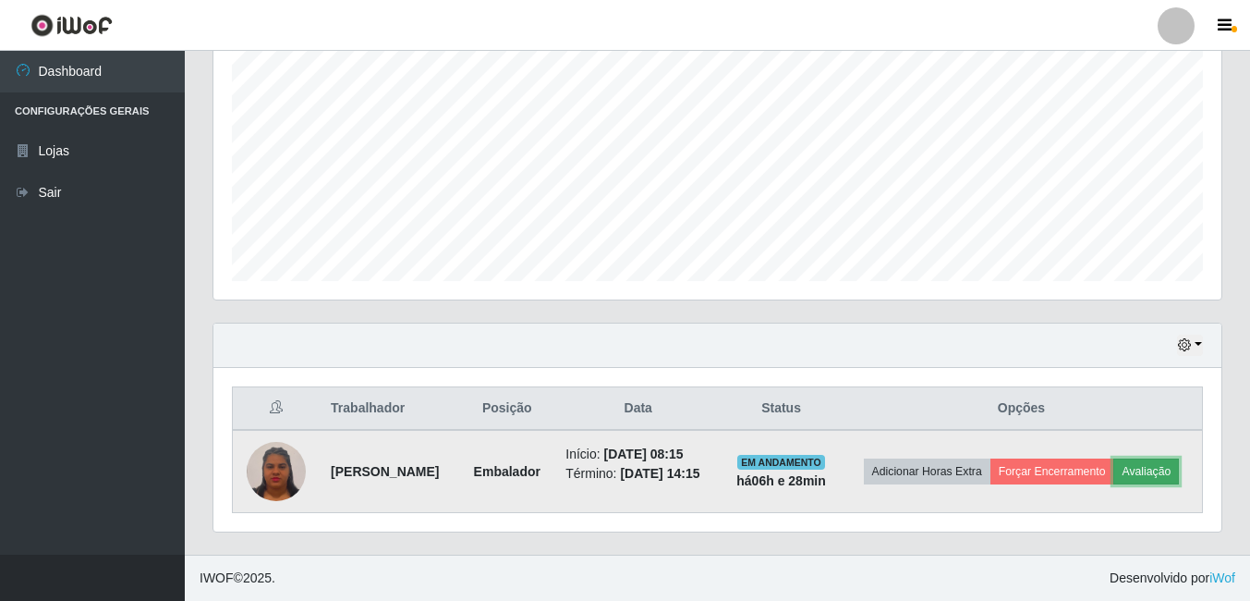
click at [1179, 468] on button "Avaliação" at bounding box center [1146, 471] width 66 height 26
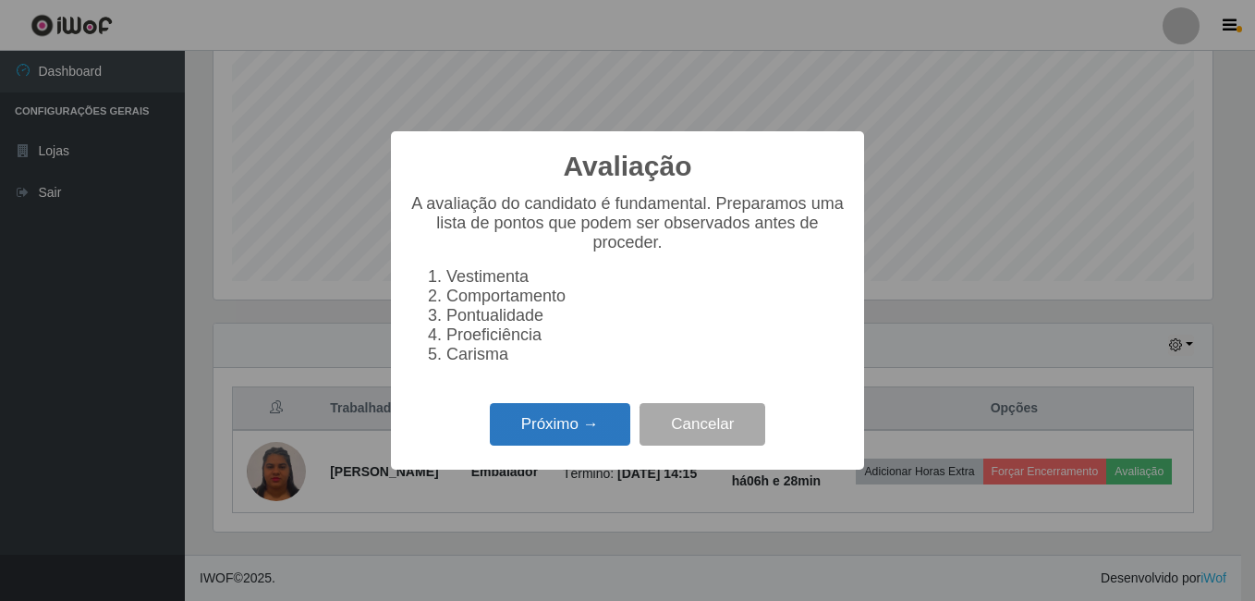
click at [565, 436] on button "Próximo →" at bounding box center [560, 424] width 140 height 43
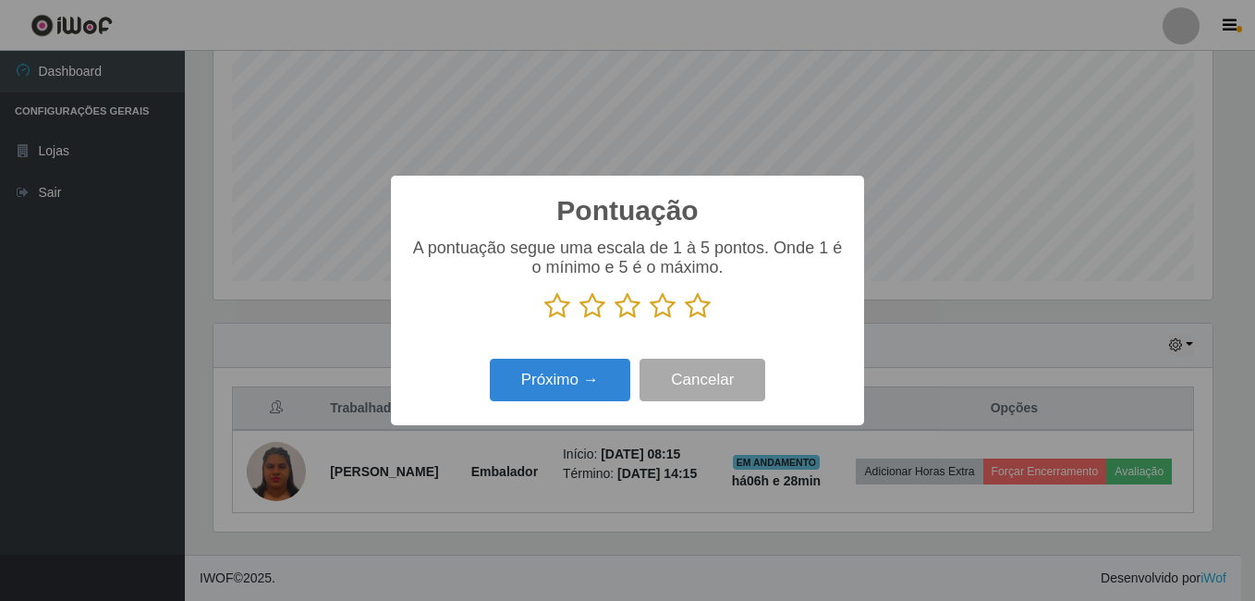
click at [697, 311] on icon at bounding box center [698, 306] width 26 height 28
click at [685, 320] on input "radio" at bounding box center [685, 320] width 0 height 0
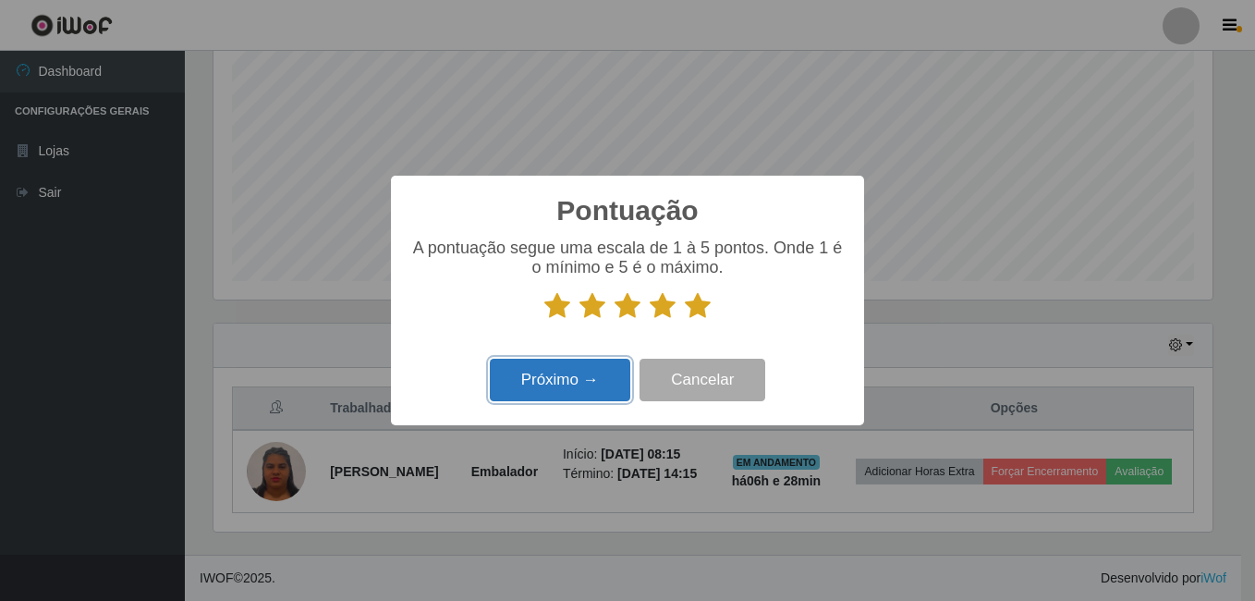
click at [592, 379] on button "Próximo →" at bounding box center [560, 380] width 140 height 43
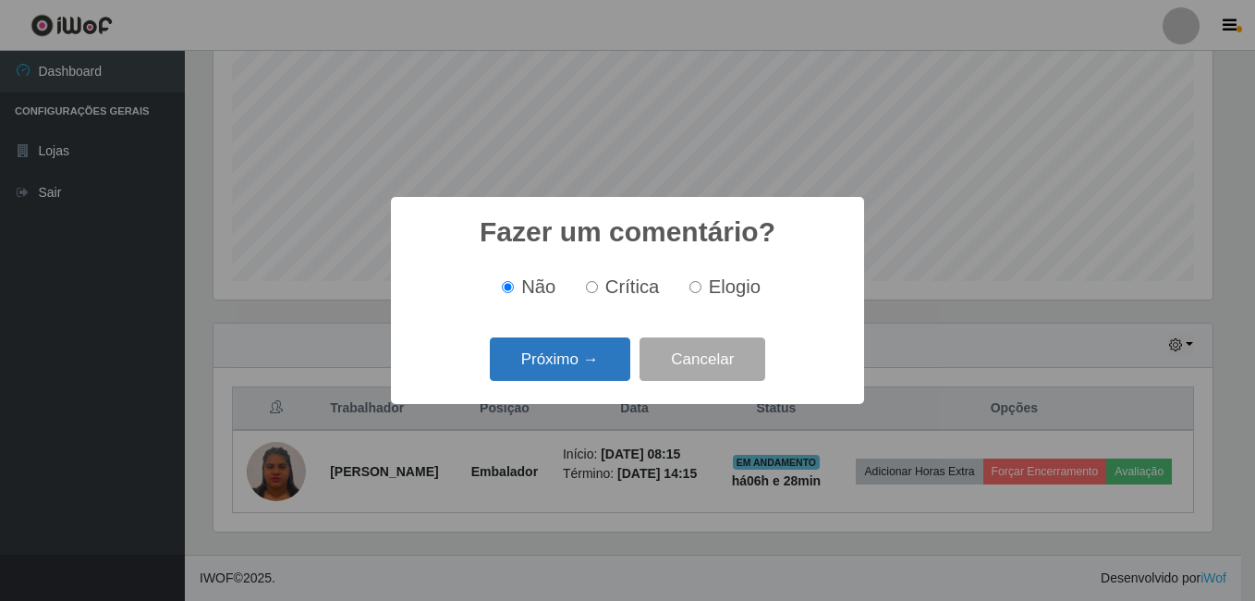
click at [585, 360] on button "Próximo →" at bounding box center [560, 358] width 140 height 43
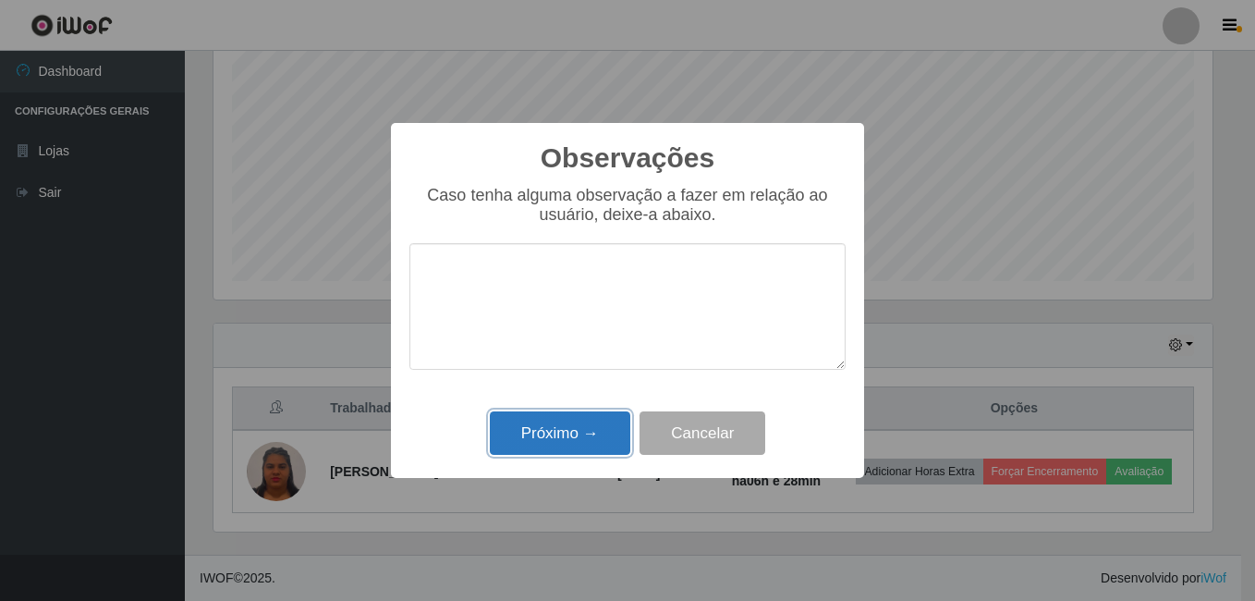
click at [568, 431] on button "Próximo →" at bounding box center [560, 432] width 140 height 43
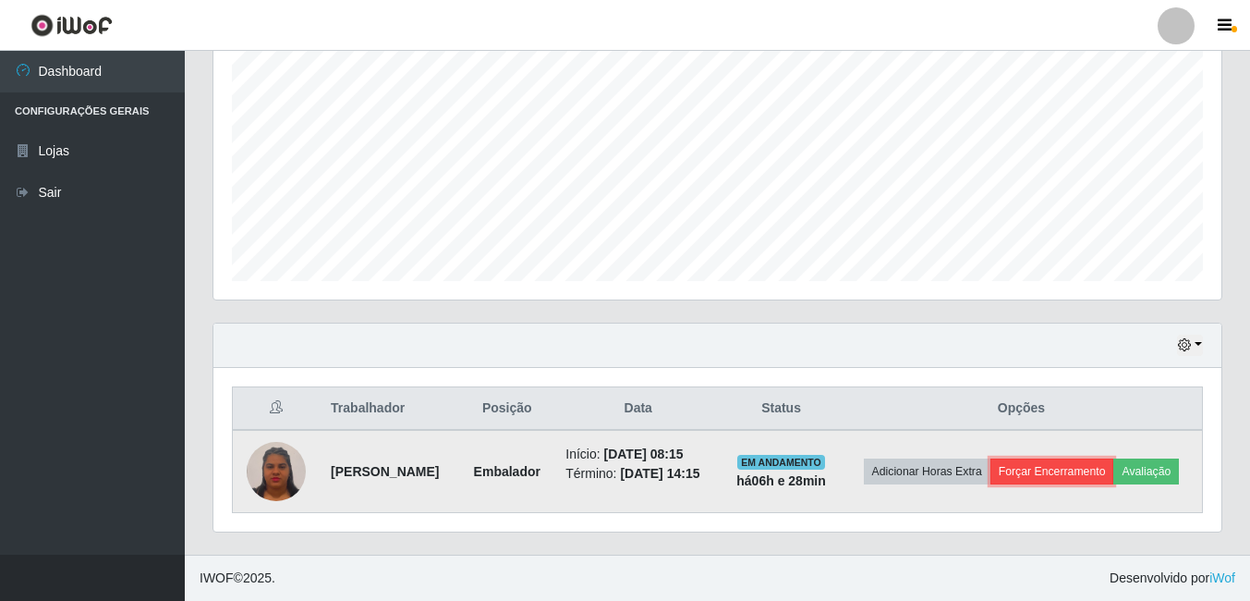
click at [1058, 469] on button "Forçar Encerramento" at bounding box center [1053, 471] width 124 height 26
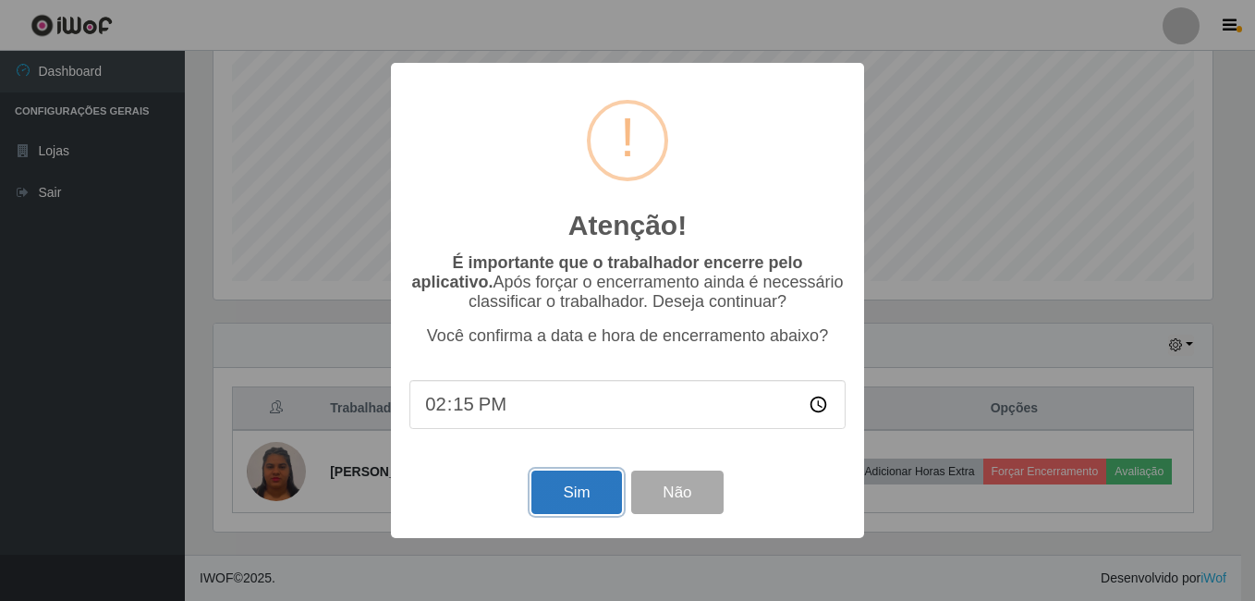
click at [579, 502] on button "Sim" at bounding box center [576, 491] width 90 height 43
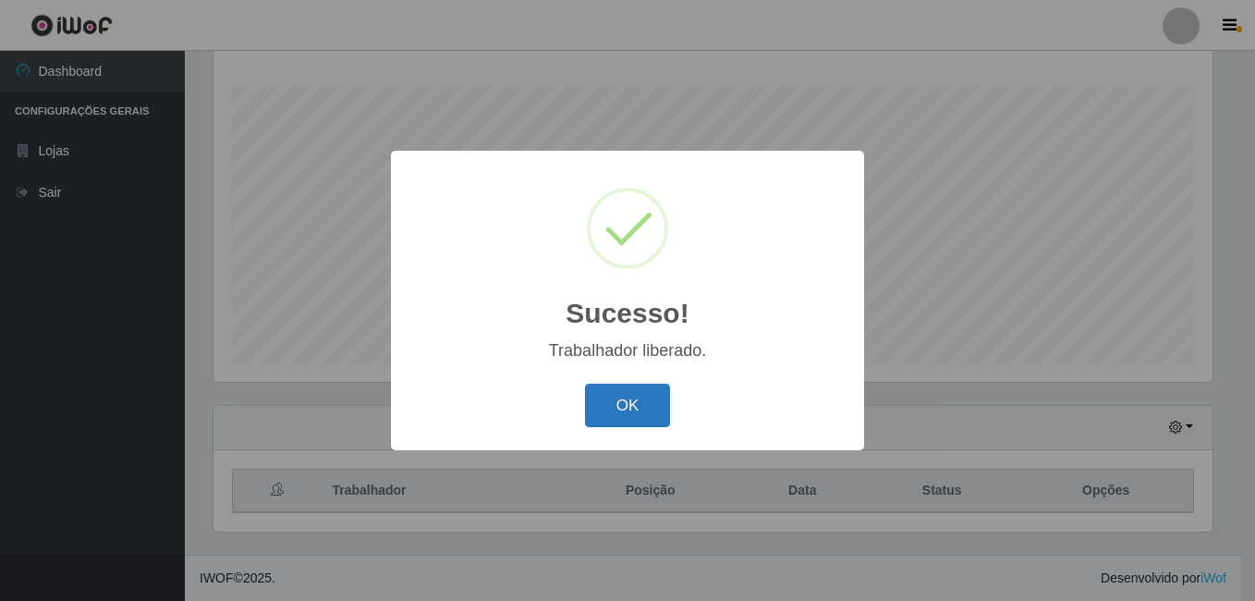
click at [620, 396] on button "OK" at bounding box center [628, 404] width 86 height 43
